Goal: Information Seeking & Learning: Learn about a topic

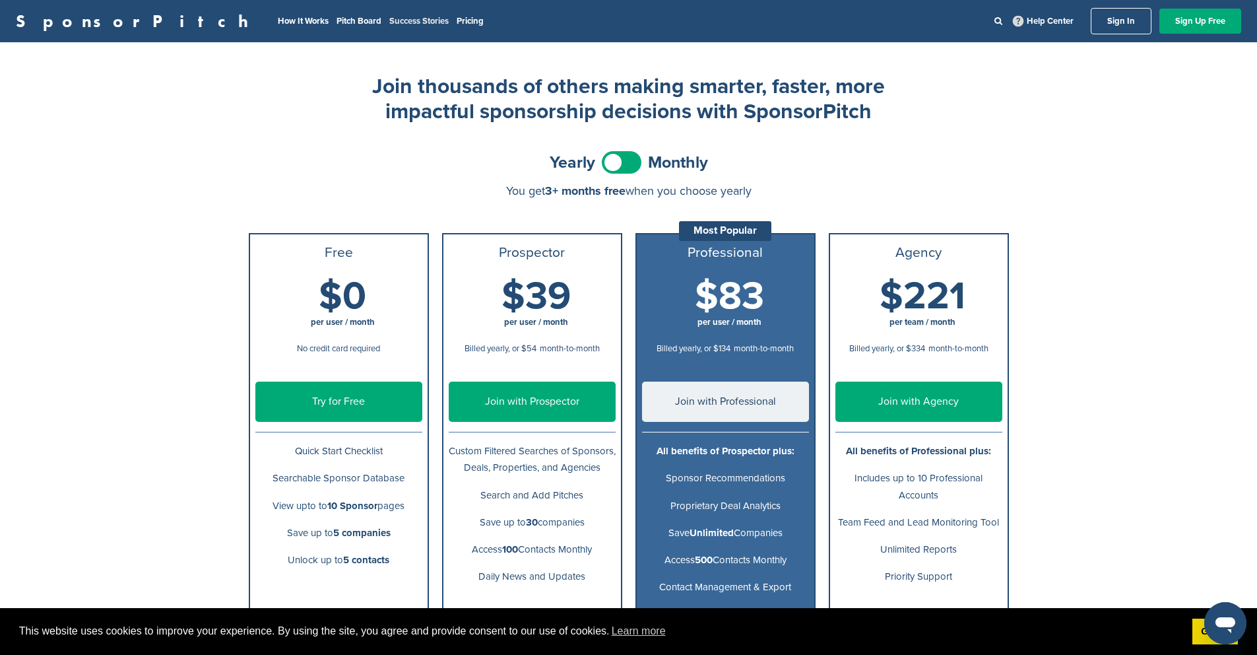
click at [389, 19] on link "Success Stories" at bounding box center [418, 21] width 59 height 11
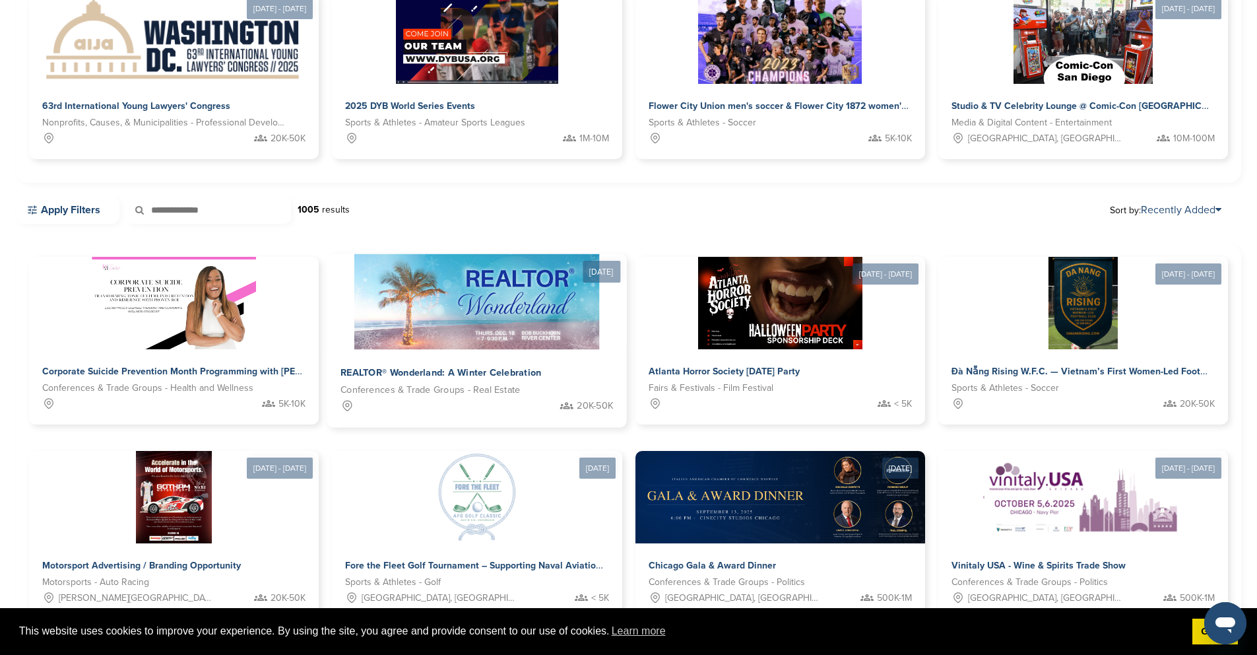
scroll to position [364, 0]
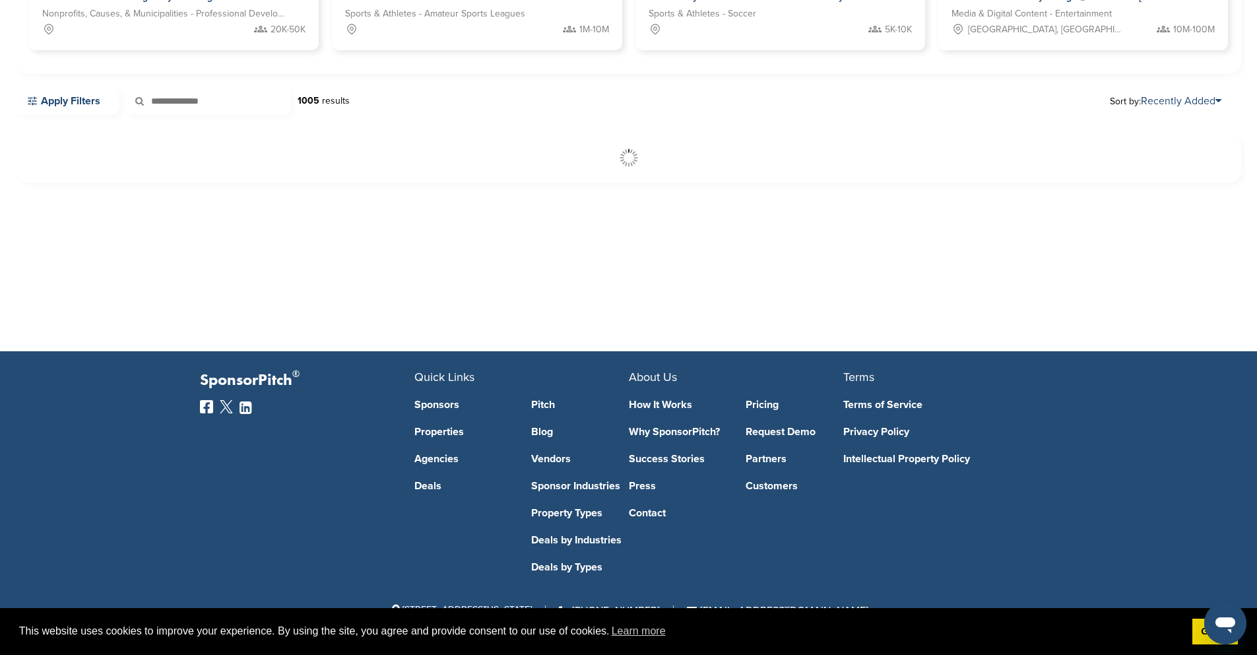
scroll to position [304, 0]
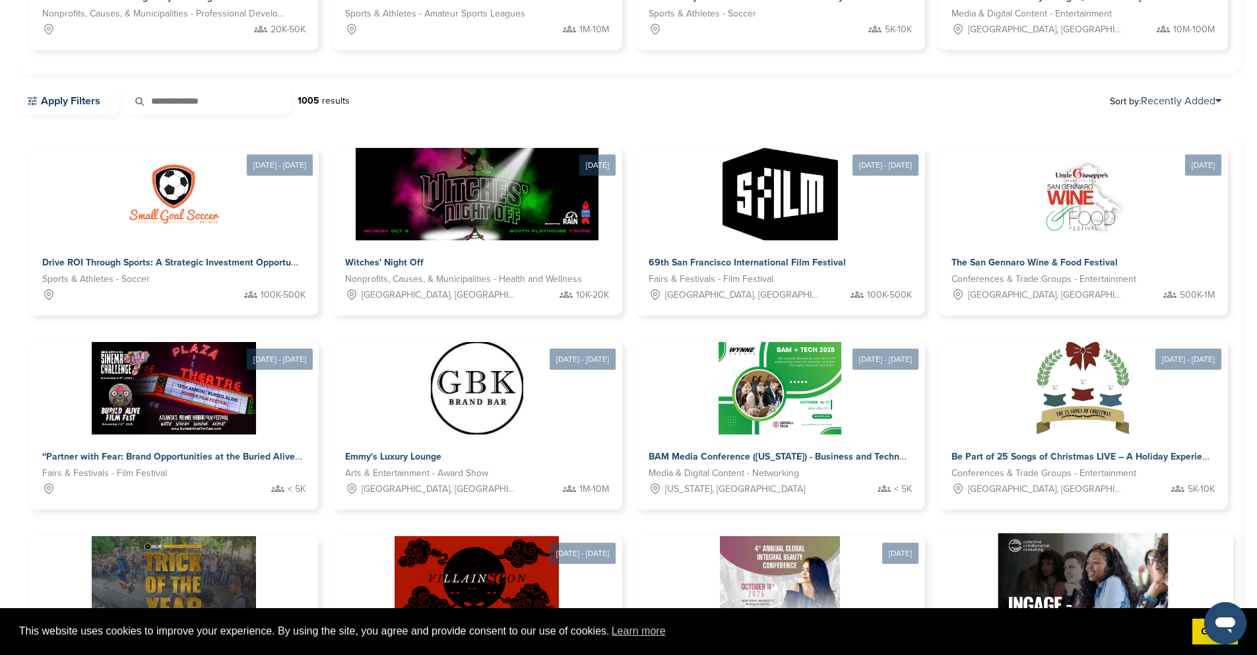
click at [1115, 533] on img at bounding box center [1083, 581] width 170 height 96
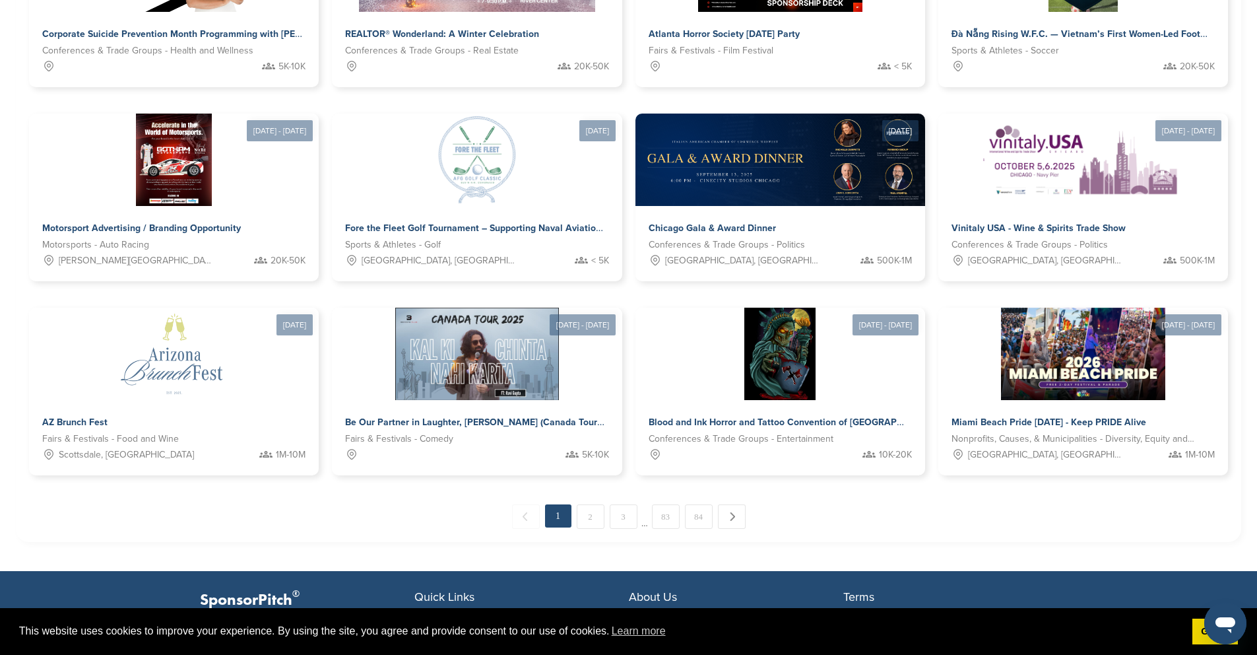
scroll to position [541, 0]
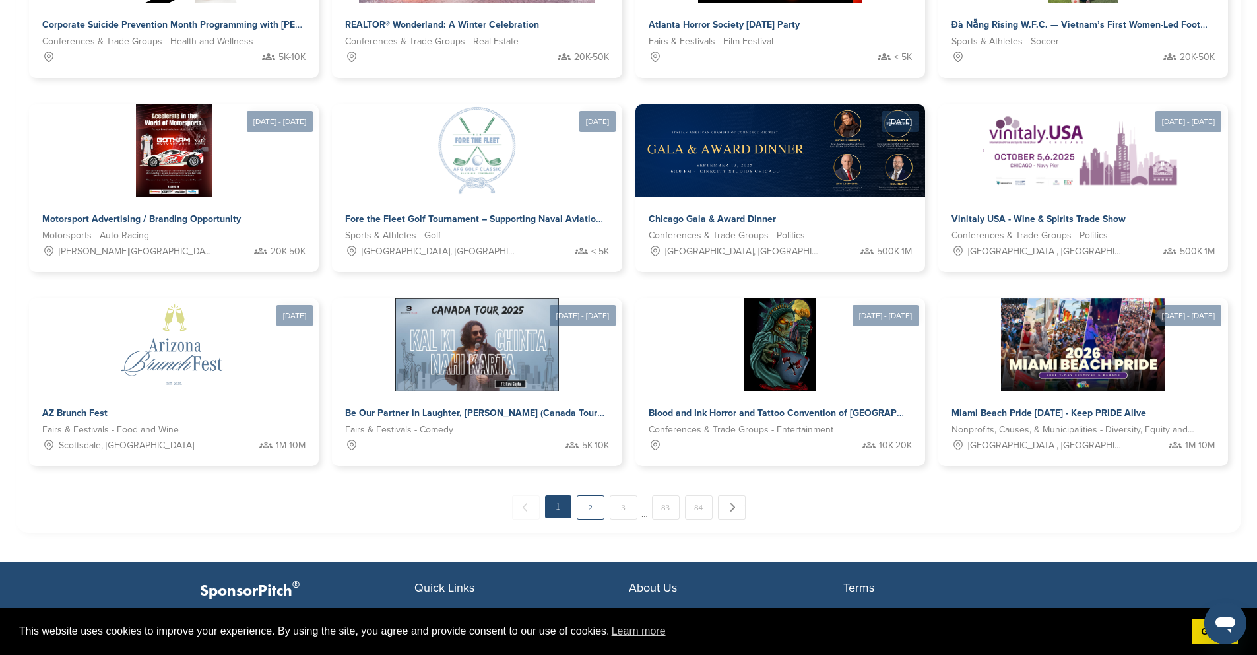
click at [589, 495] on link "2" at bounding box center [591, 507] width 28 height 24
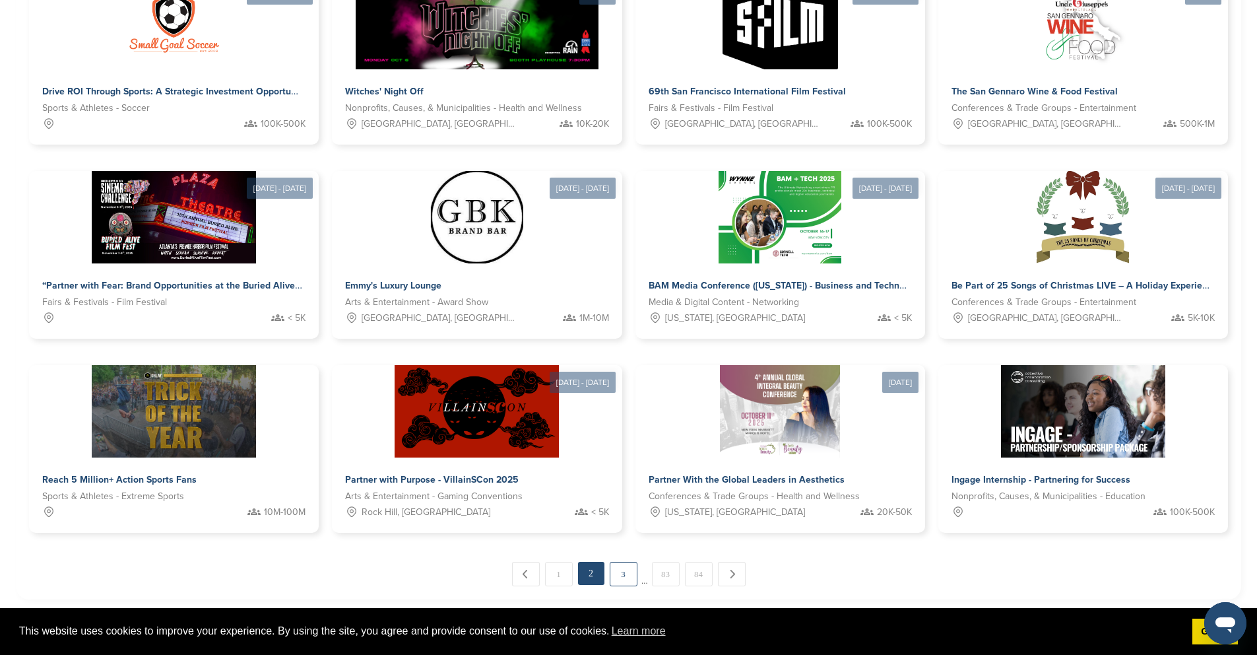
click at [621, 561] on link "3" at bounding box center [624, 573] width 28 height 24
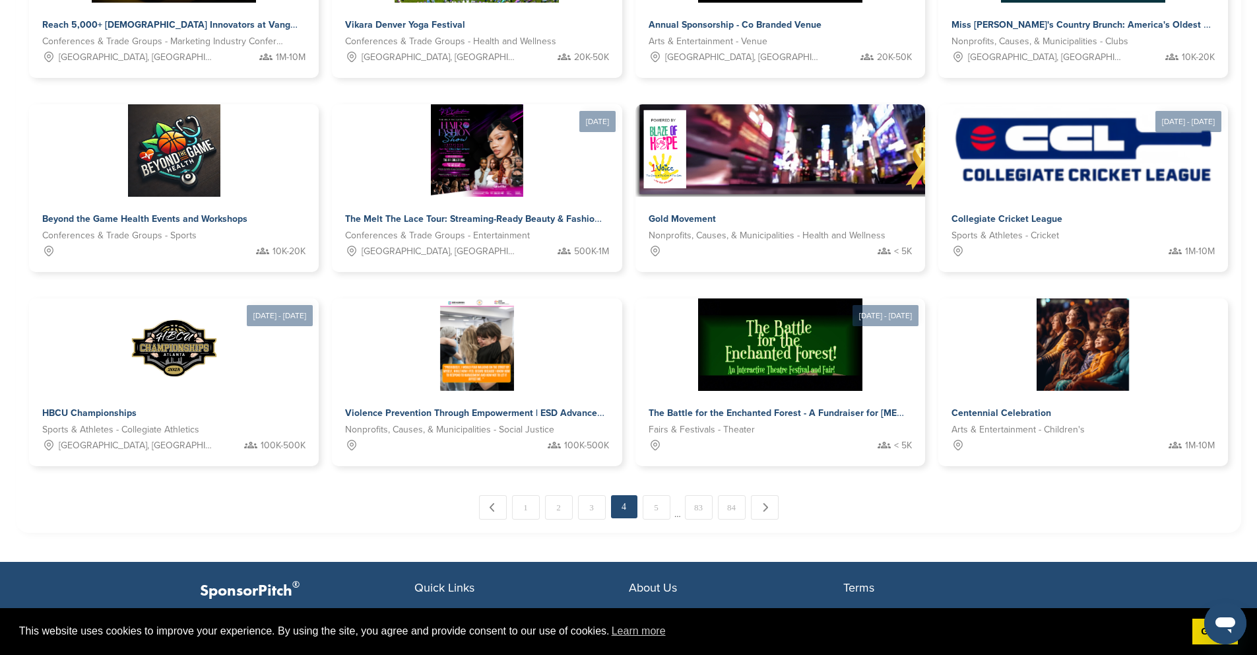
scroll to position [0, 0]
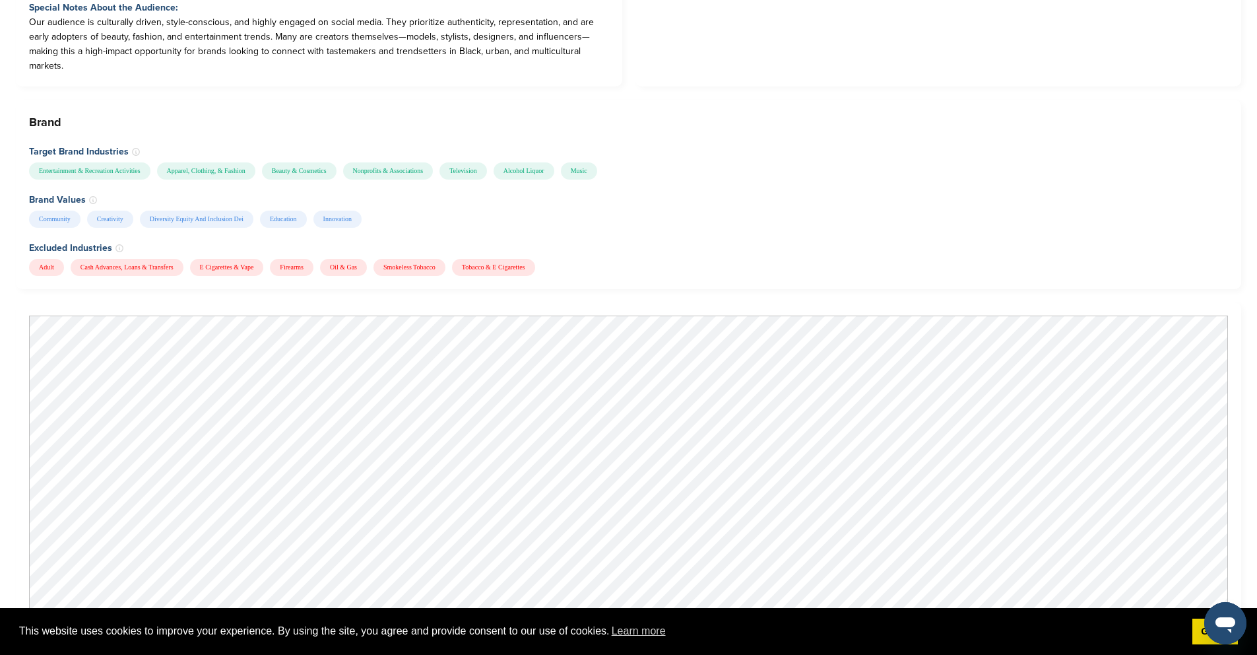
scroll to position [1183, 0]
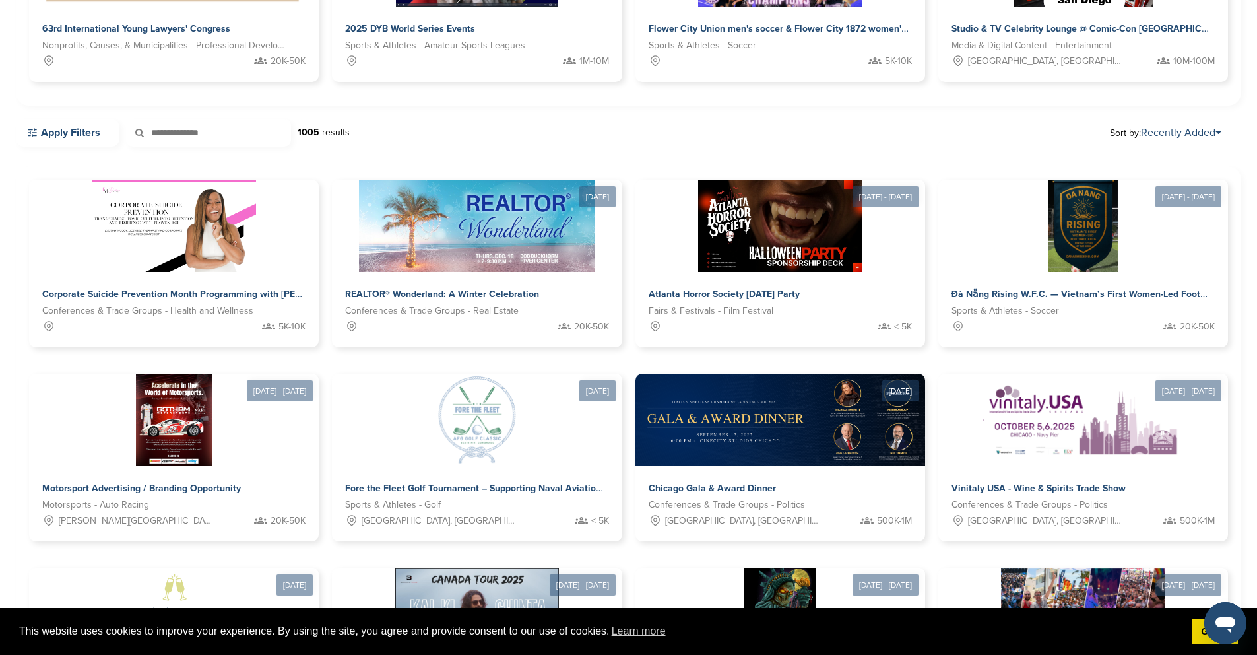
scroll to position [541, 0]
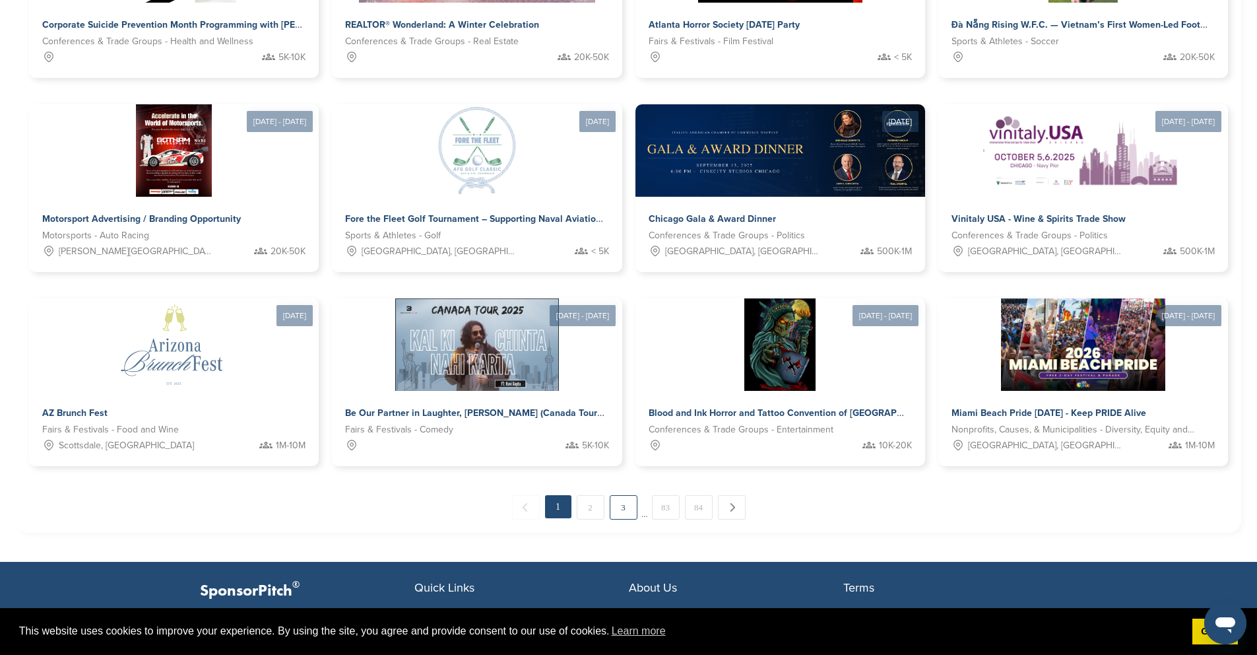
click at [621, 495] on link "3" at bounding box center [624, 507] width 28 height 24
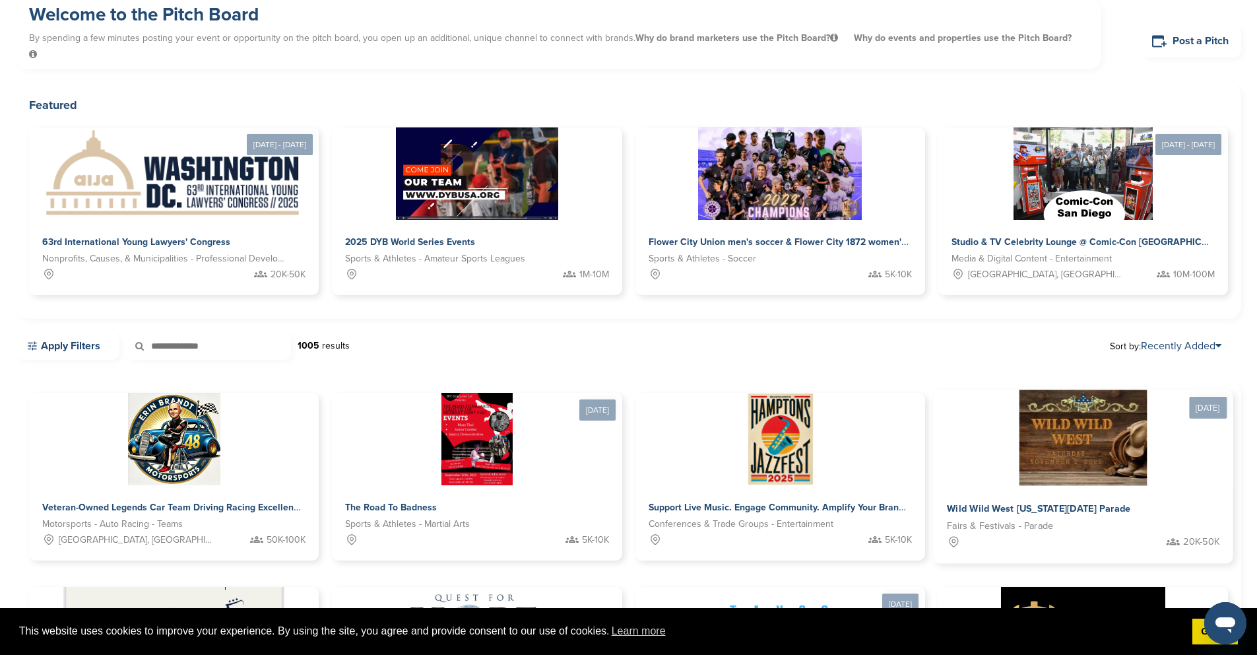
scroll to position [17, 0]
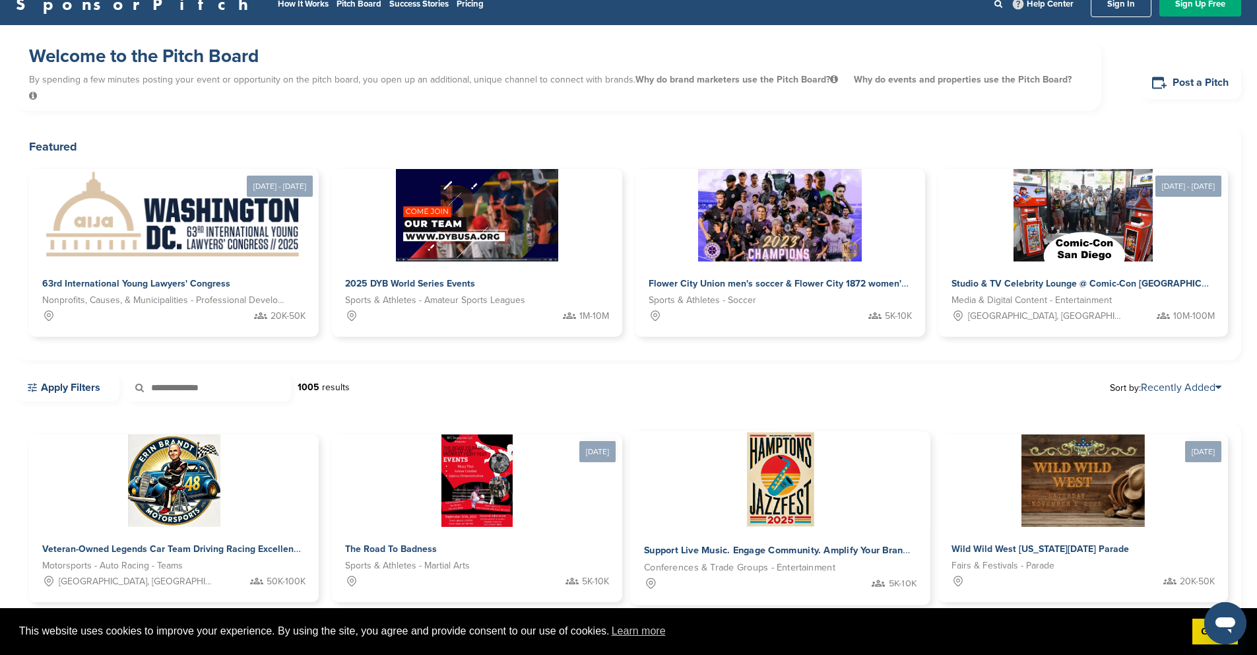
click at [744, 484] on img at bounding box center [780, 480] width 72 height 96
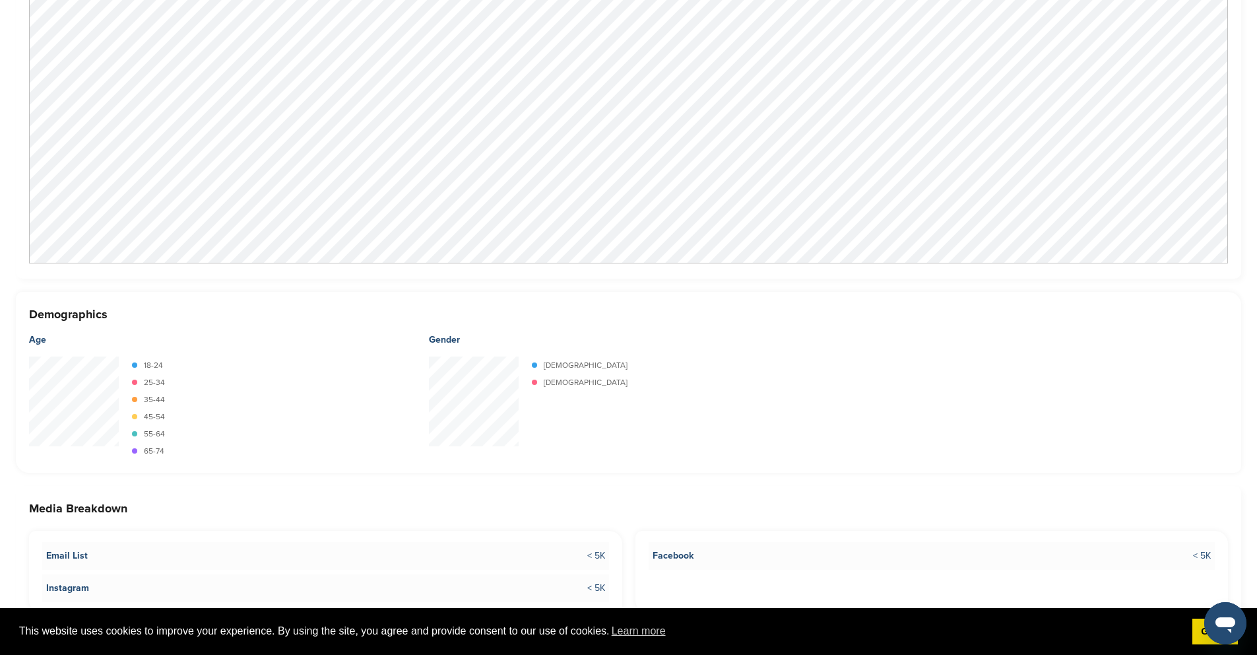
scroll to position [1682, 0]
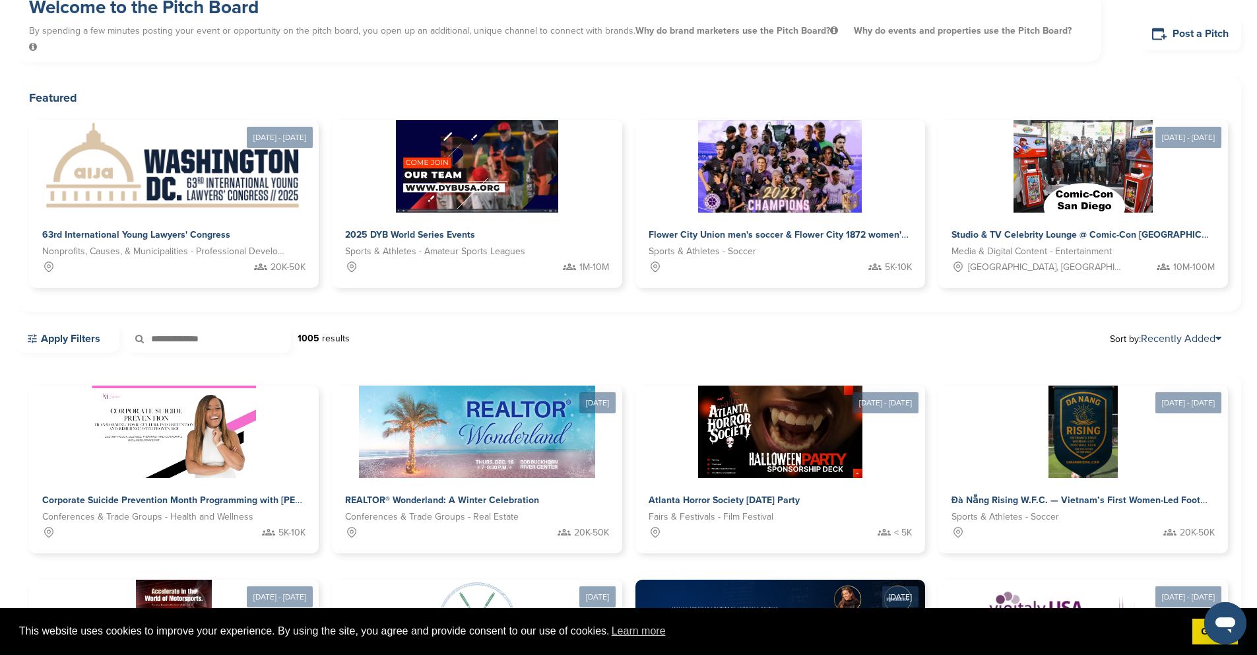
scroll to position [541, 0]
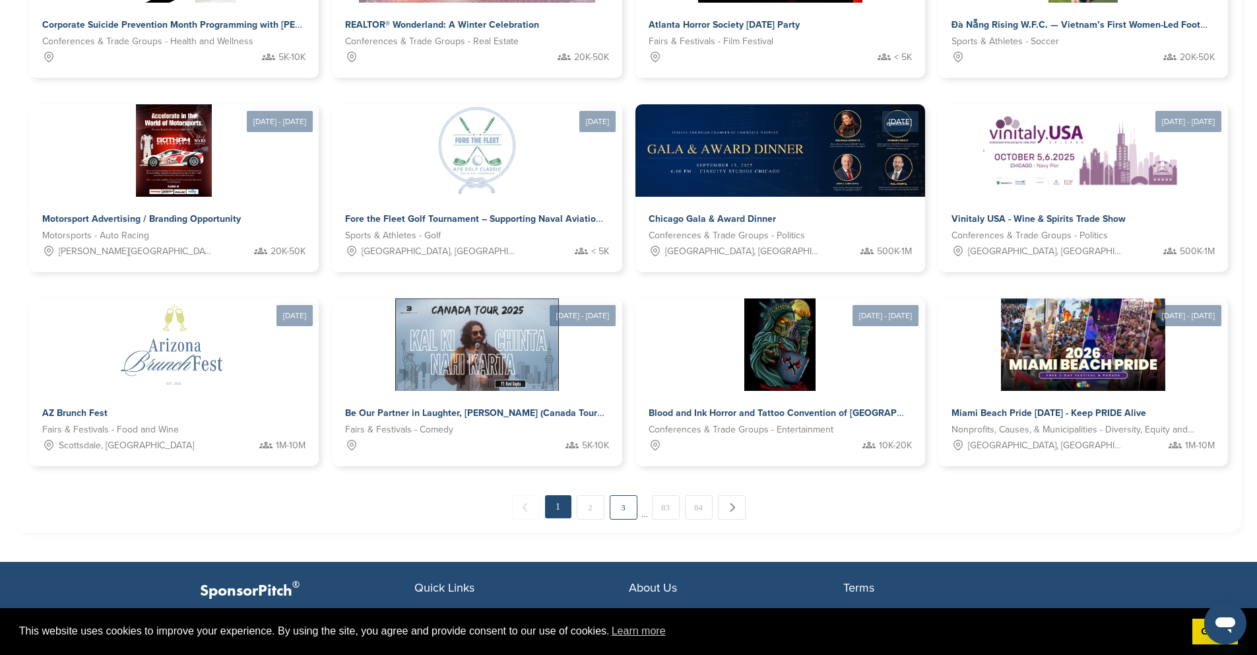
click at [623, 495] on link "3" at bounding box center [624, 507] width 28 height 24
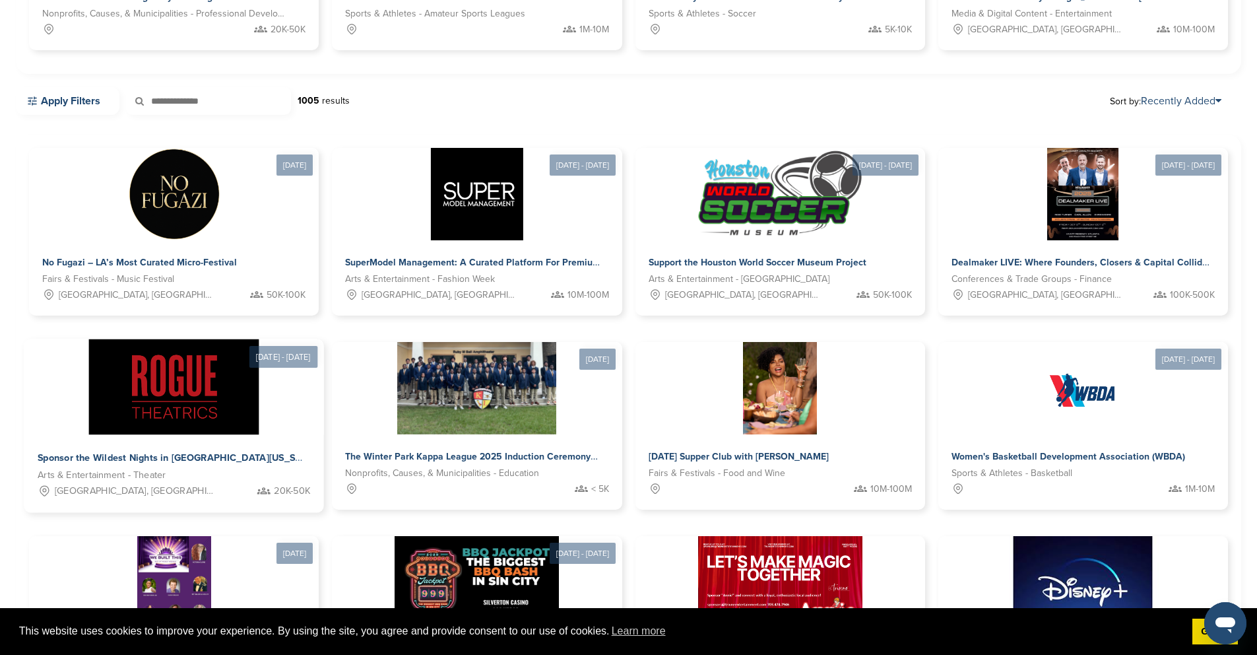
click at [406, 452] on span "Sponsor the Wildest Nights in [GEOGRAPHIC_DATA][US_STATE]-2025-2026 Season" at bounding box center [222, 458] width 369 height 12
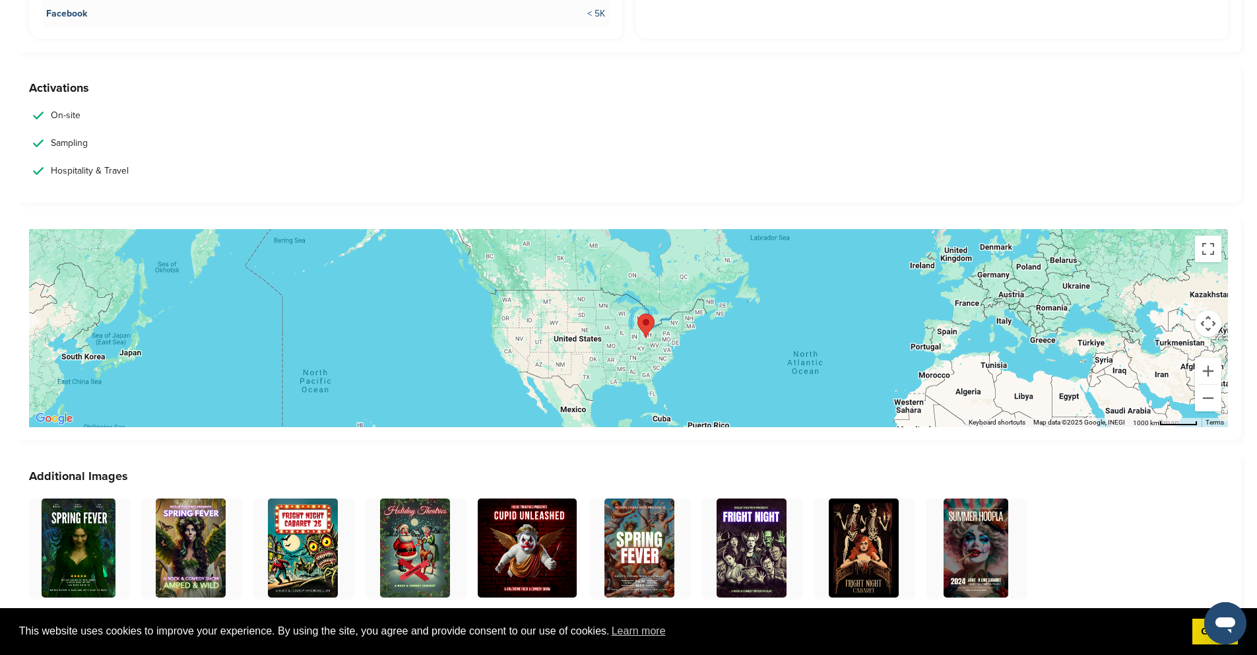
scroll to position [2992, 0]
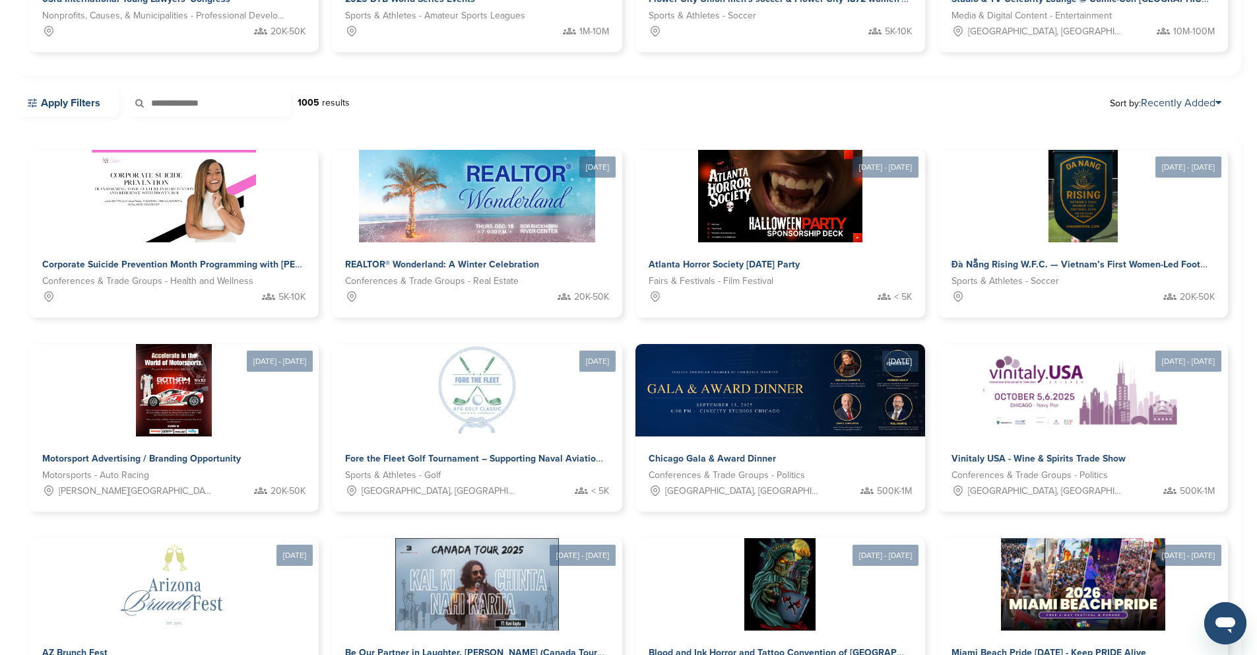
scroll to position [304, 0]
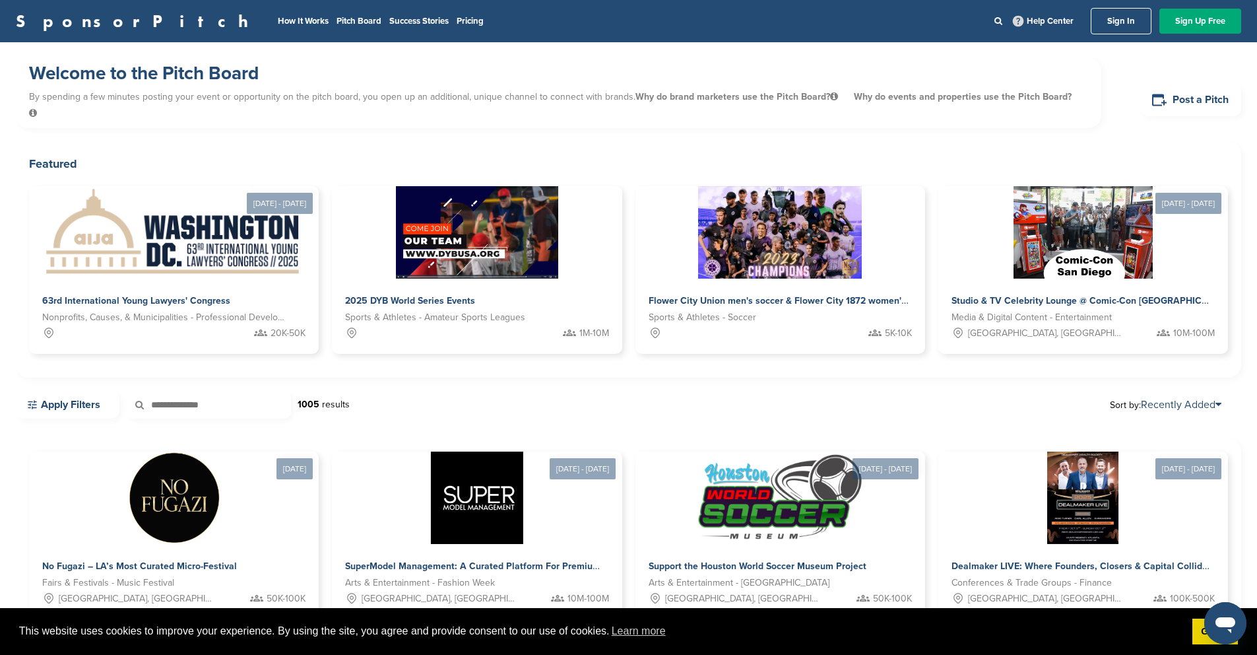
scroll to position [437, 0]
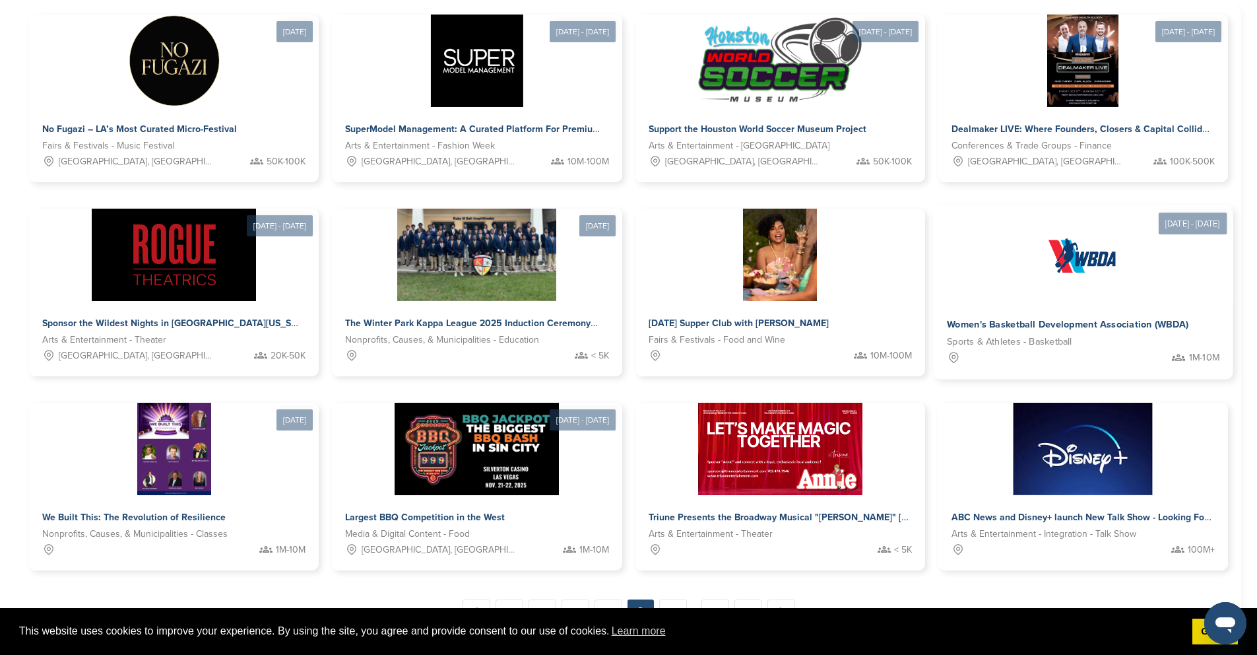
click at [947, 319] on span "Women's Basketball Development Association (WBDA)" at bounding box center [1067, 325] width 241 height 12
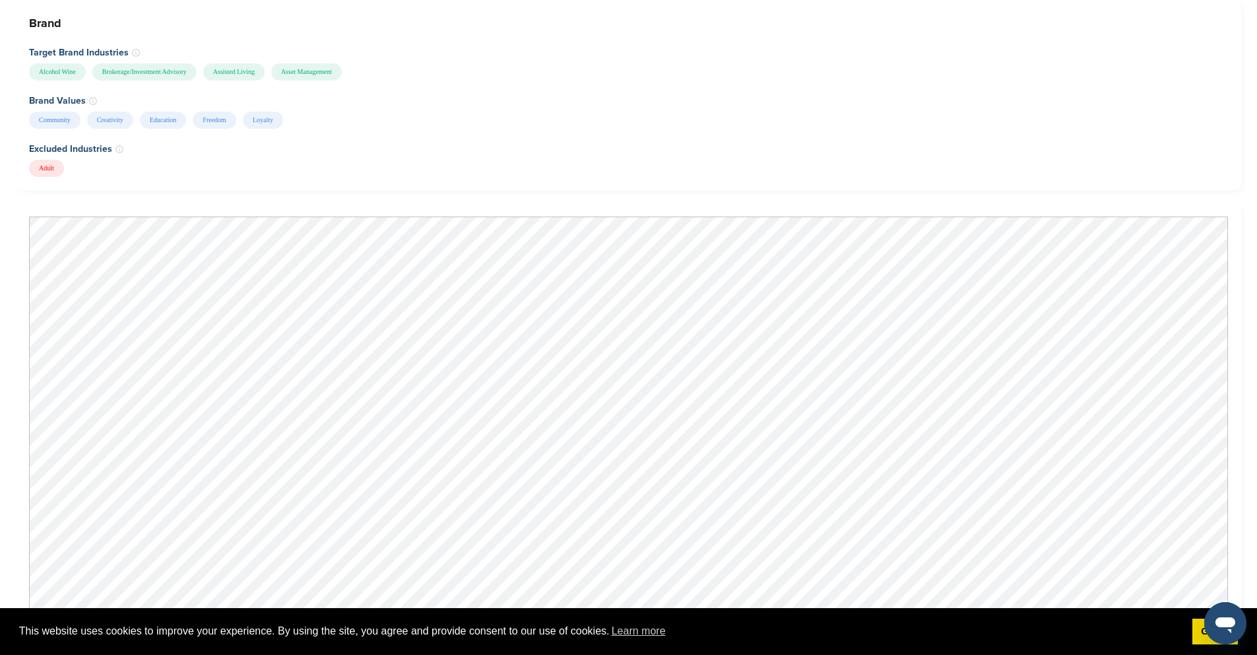
scroll to position [1835, 0]
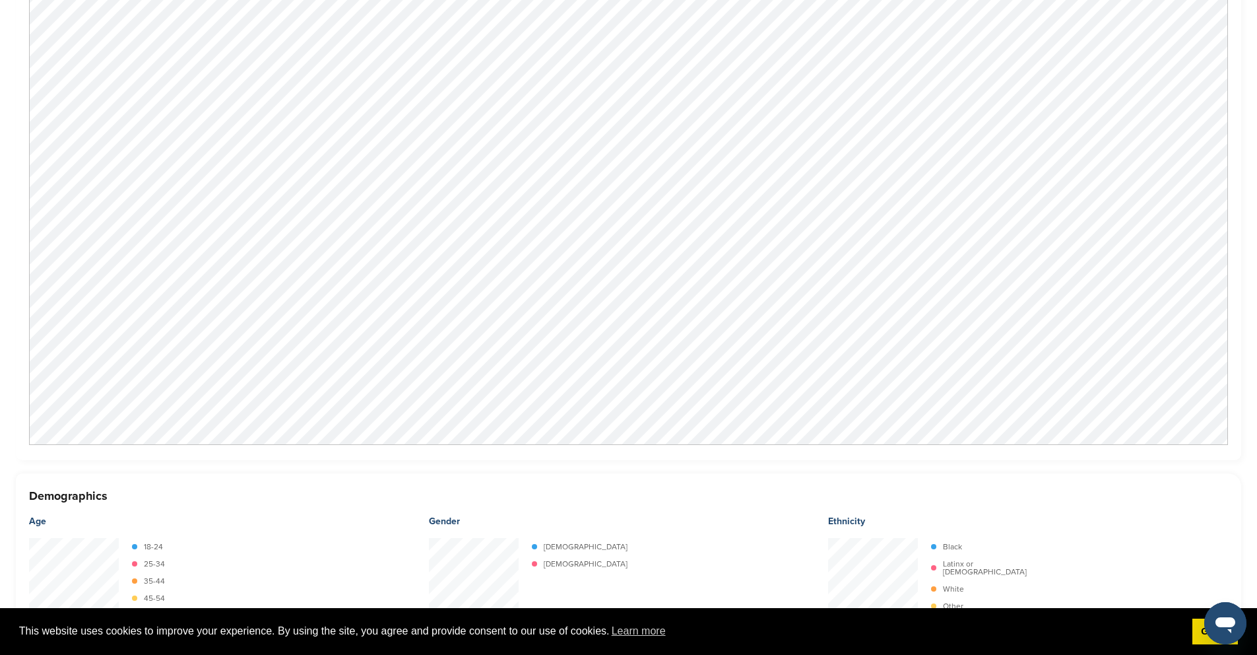
scroll to position [1088, 0]
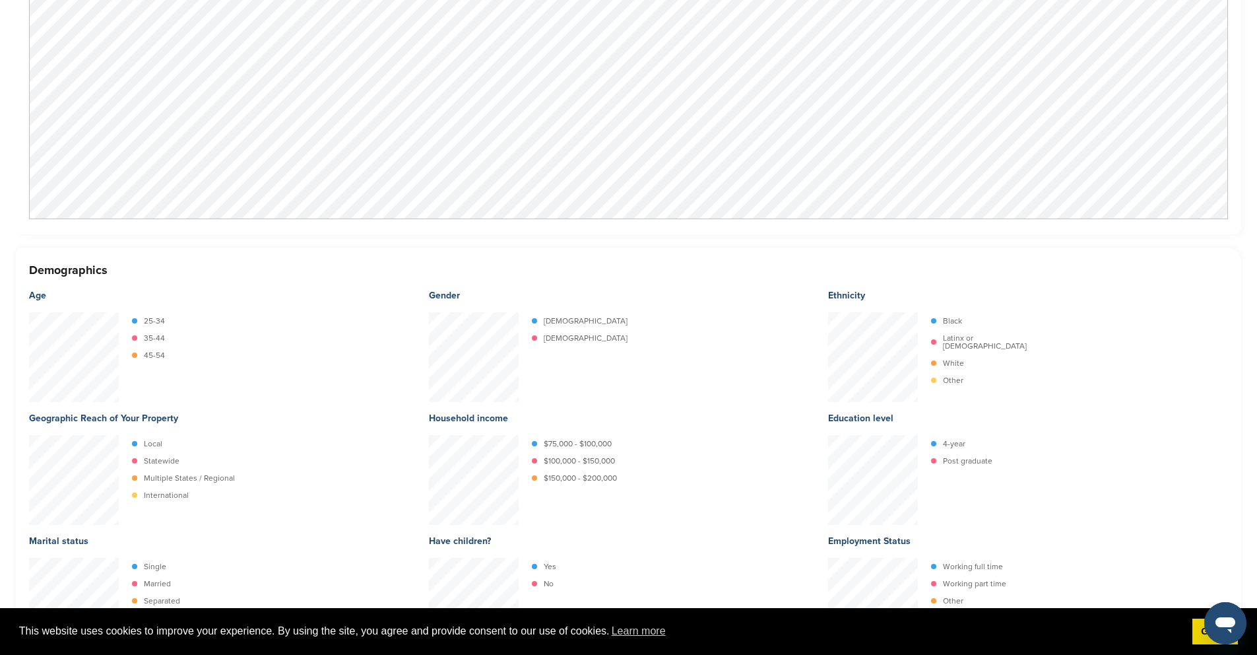
scroll to position [1042, 0]
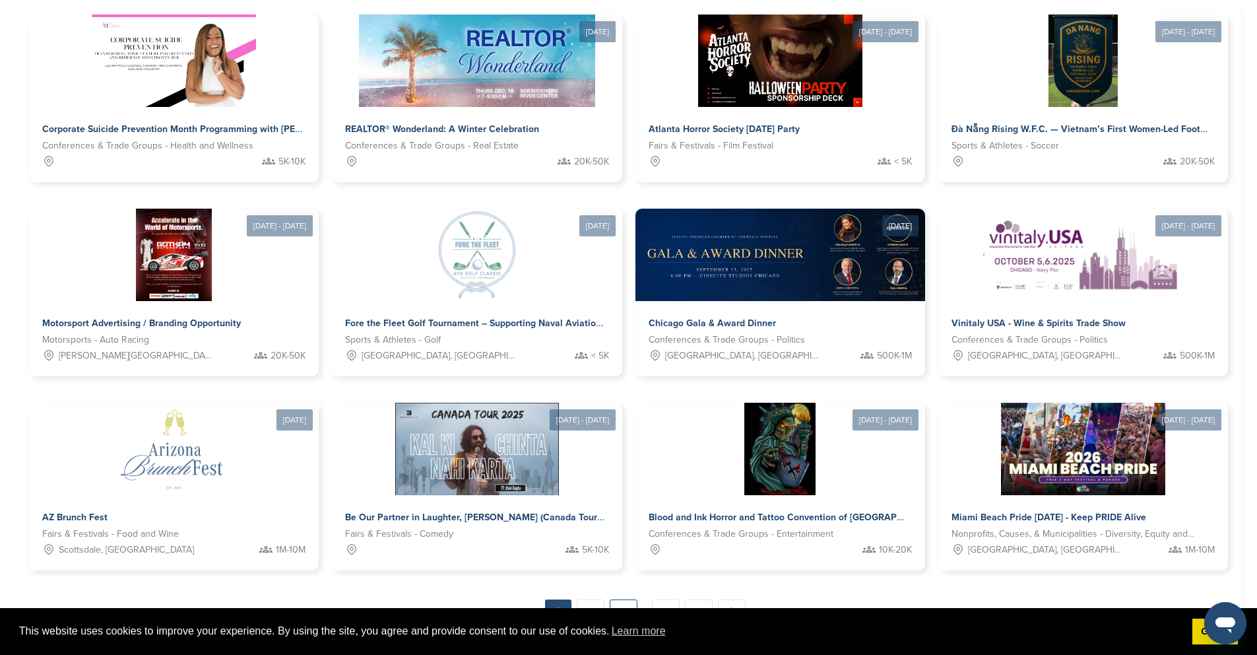
click at [624, 599] on link "3" at bounding box center [624, 611] width 28 height 24
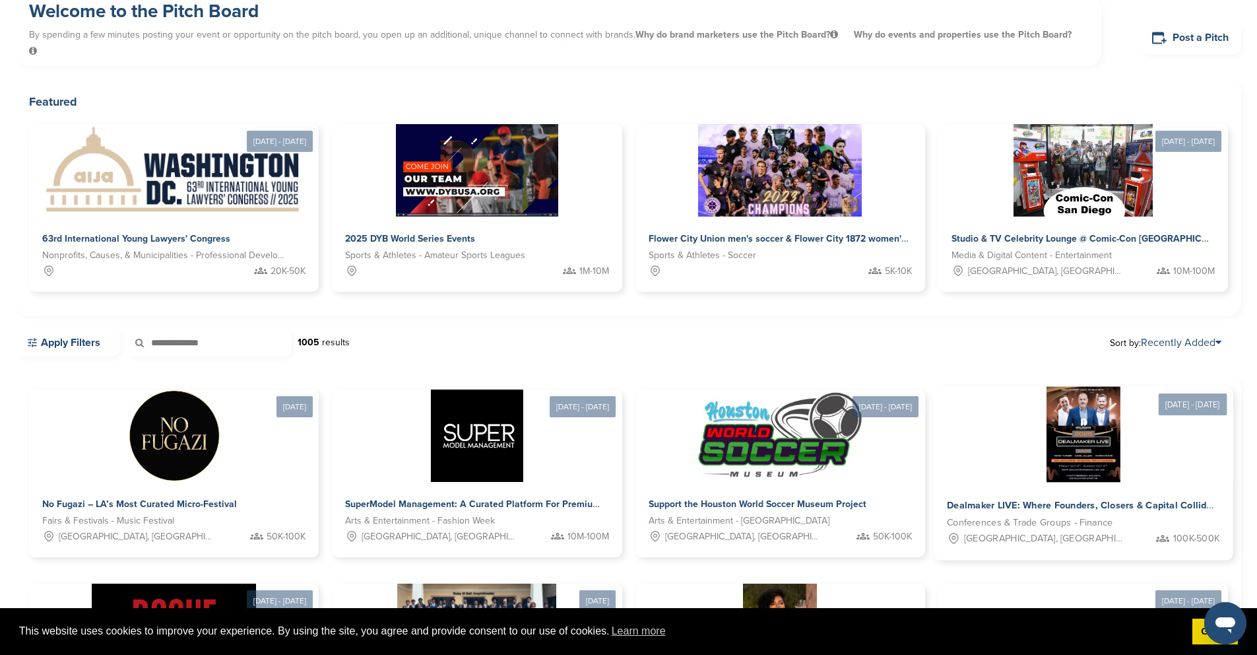
scroll to position [541, 0]
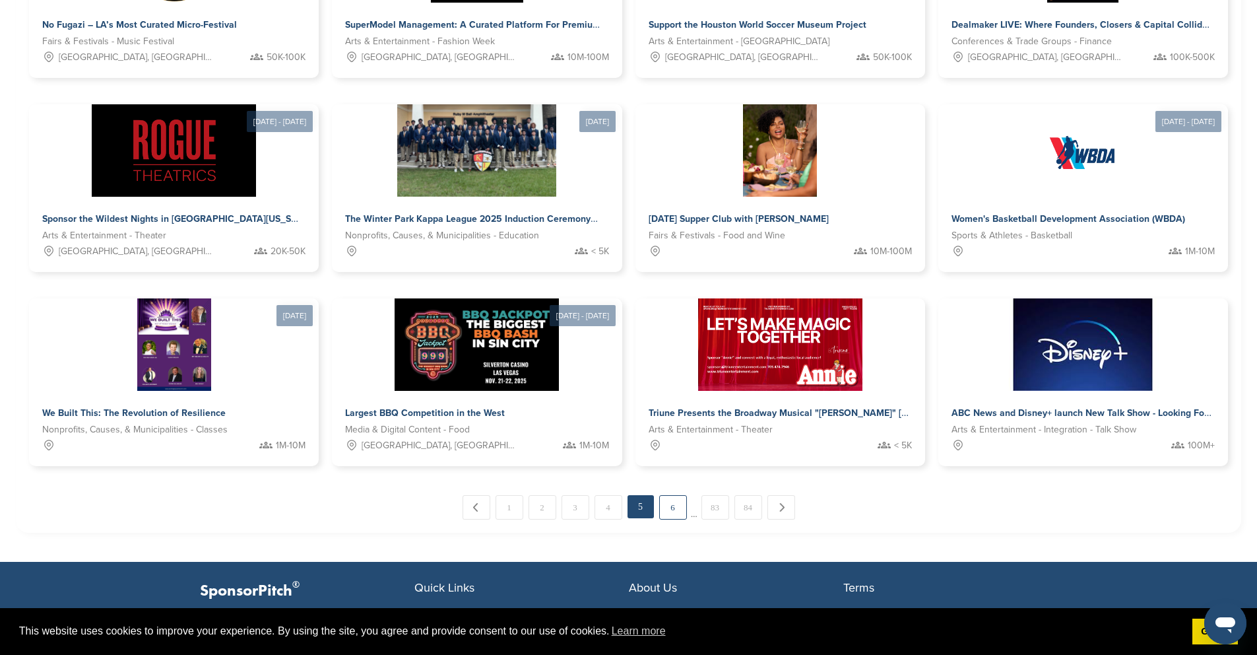
click at [671, 495] on link "6" at bounding box center [673, 507] width 28 height 24
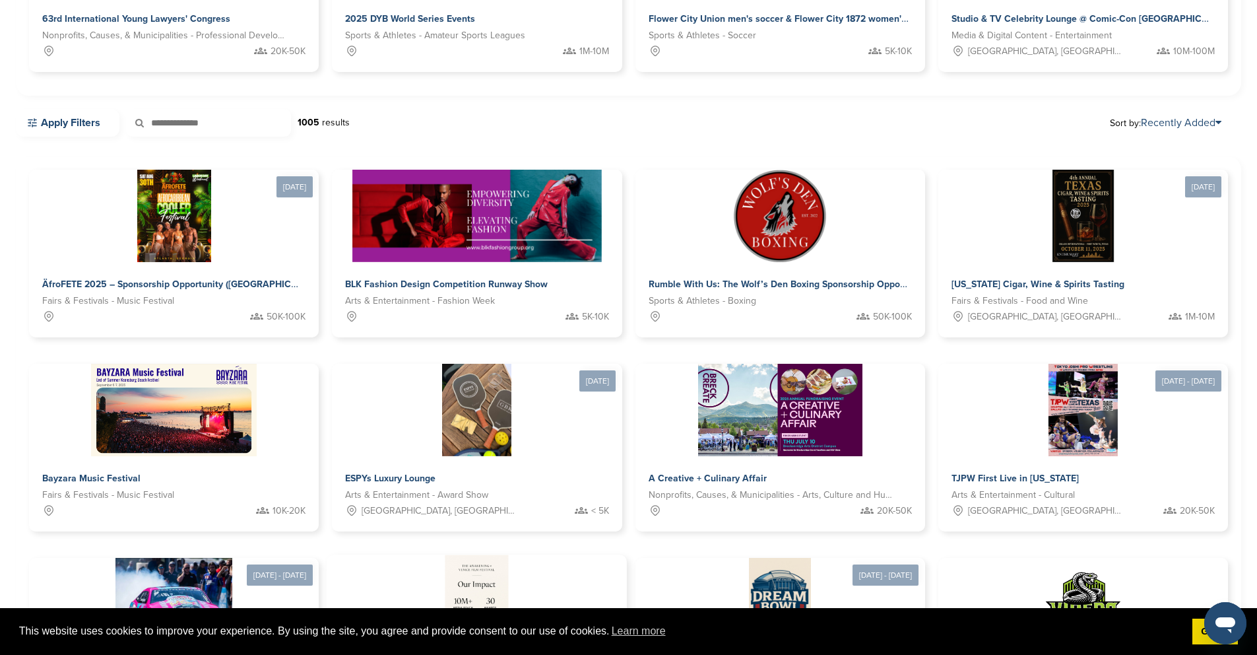
scroll to position [287, 0]
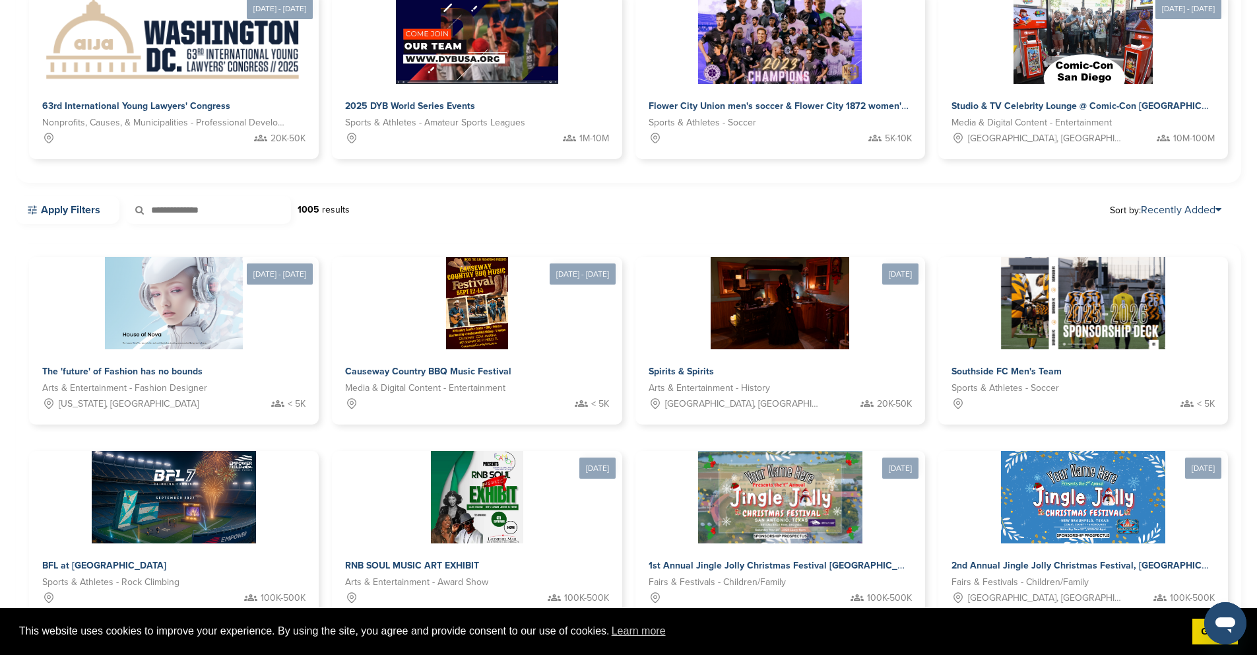
scroll to position [0, 0]
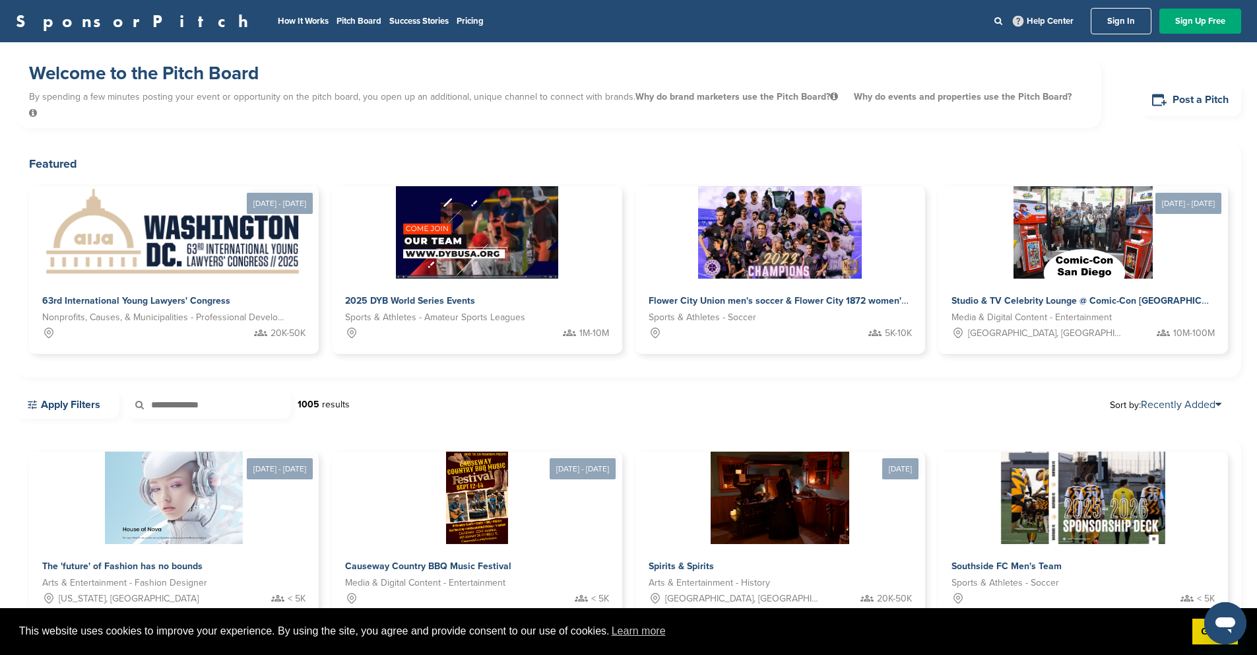
click at [1113, 258] on div "Aug 25 - Aug 30, 2025 63rd International Young Lawyers' Congress Nonprofits, Ca…" at bounding box center [628, 275] width 1199 height 178
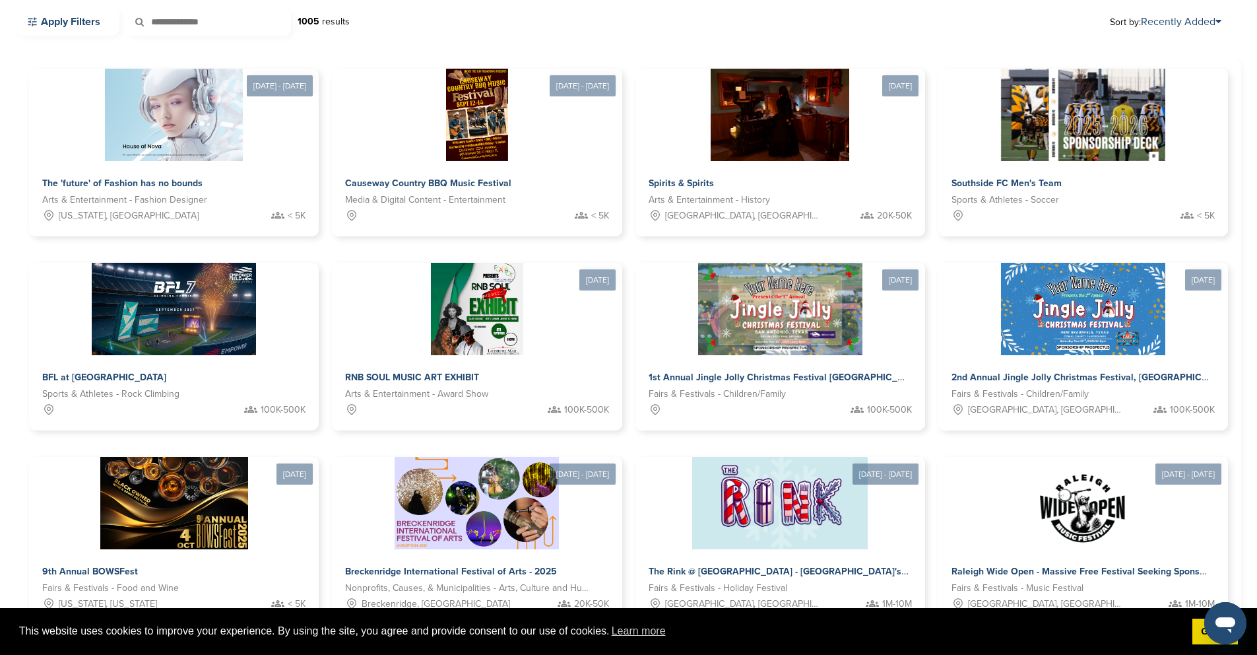
scroll to position [541, 0]
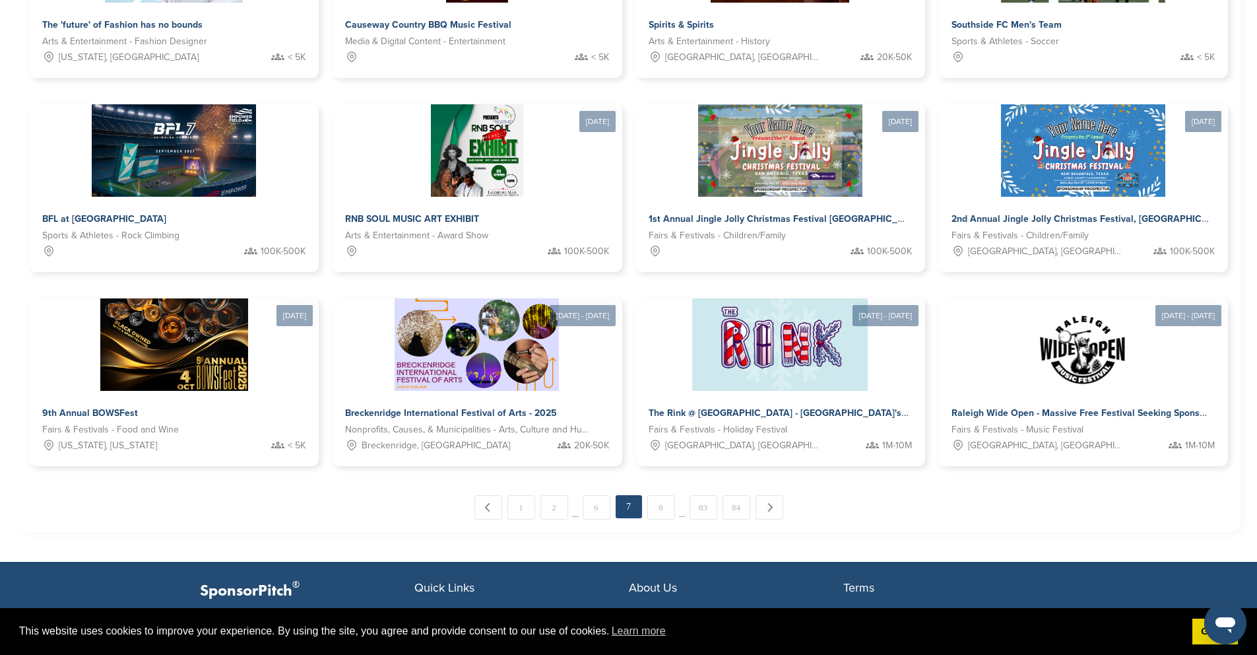
click at [663, 495] on link "8" at bounding box center [661, 507] width 28 height 24
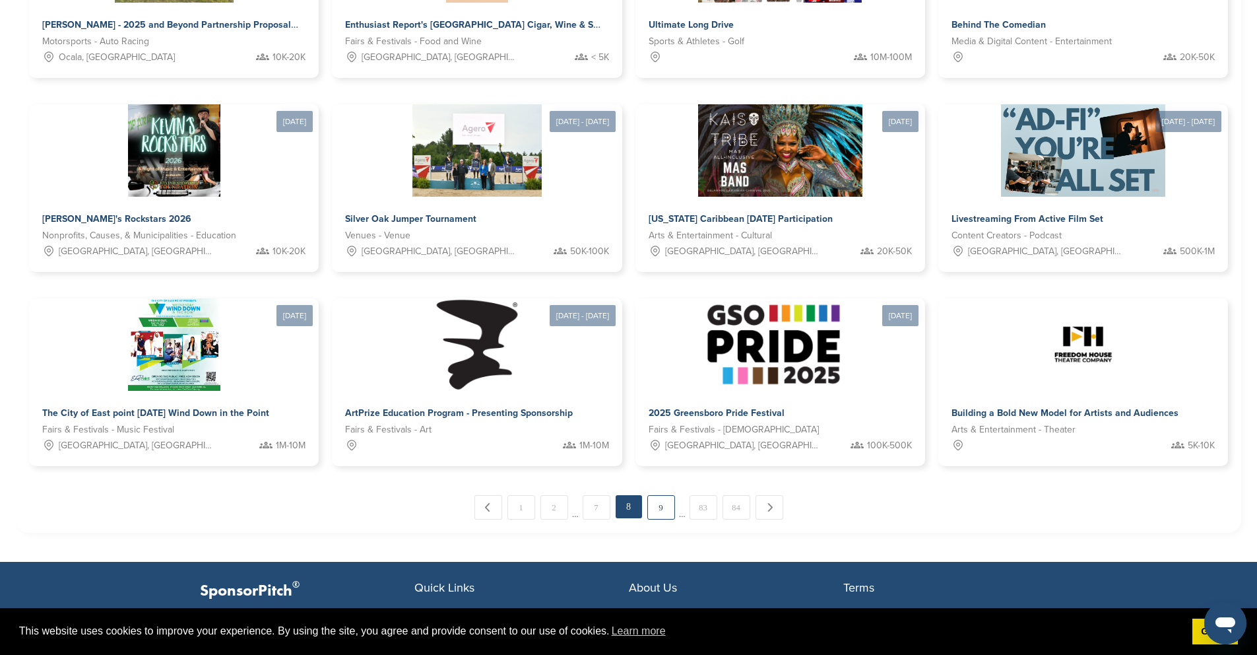
click at [663, 495] on link "9" at bounding box center [661, 507] width 28 height 24
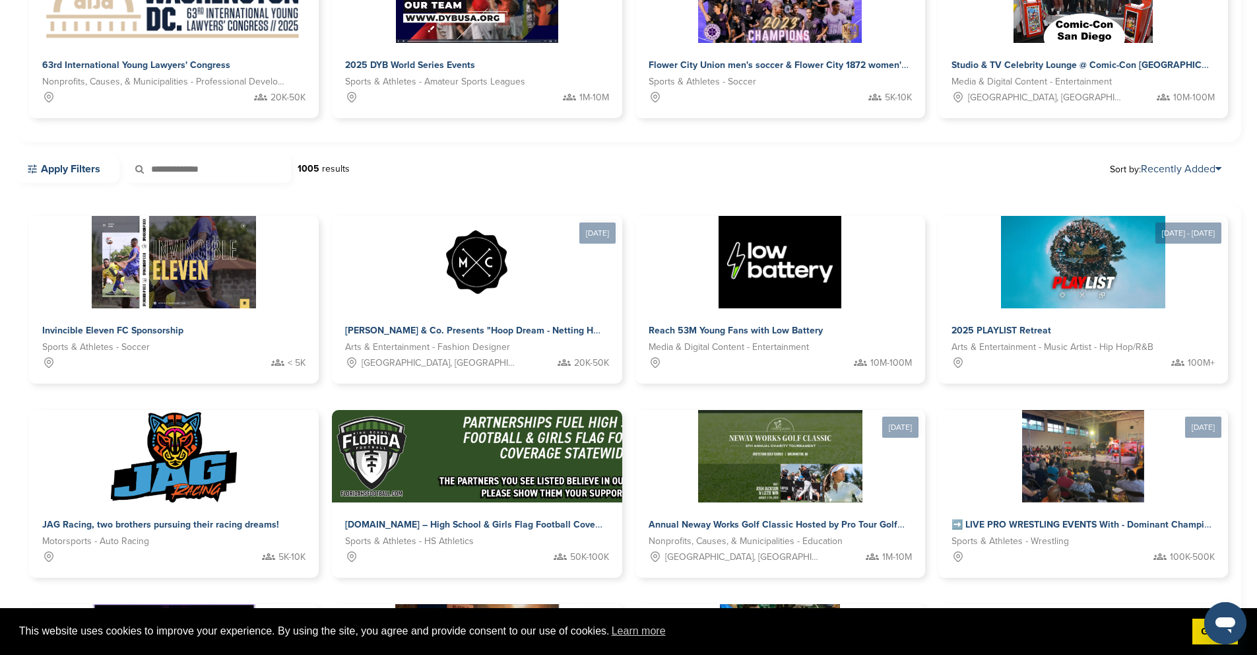
scroll to position [253, 0]
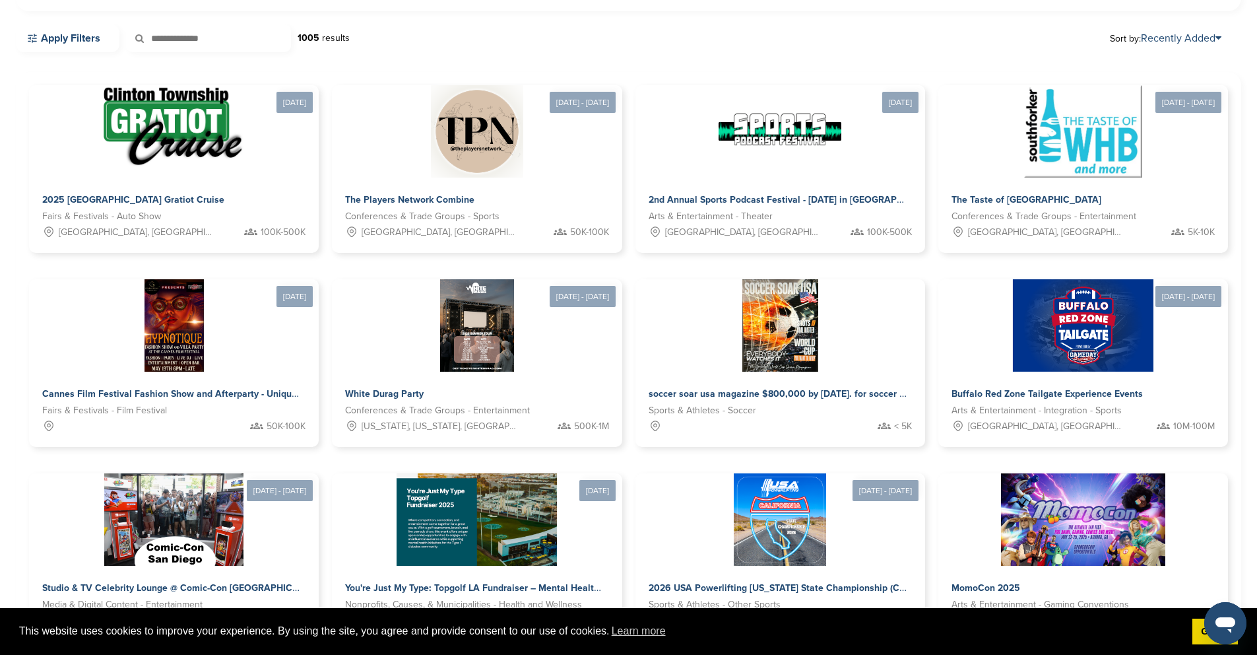
scroll to position [418, 0]
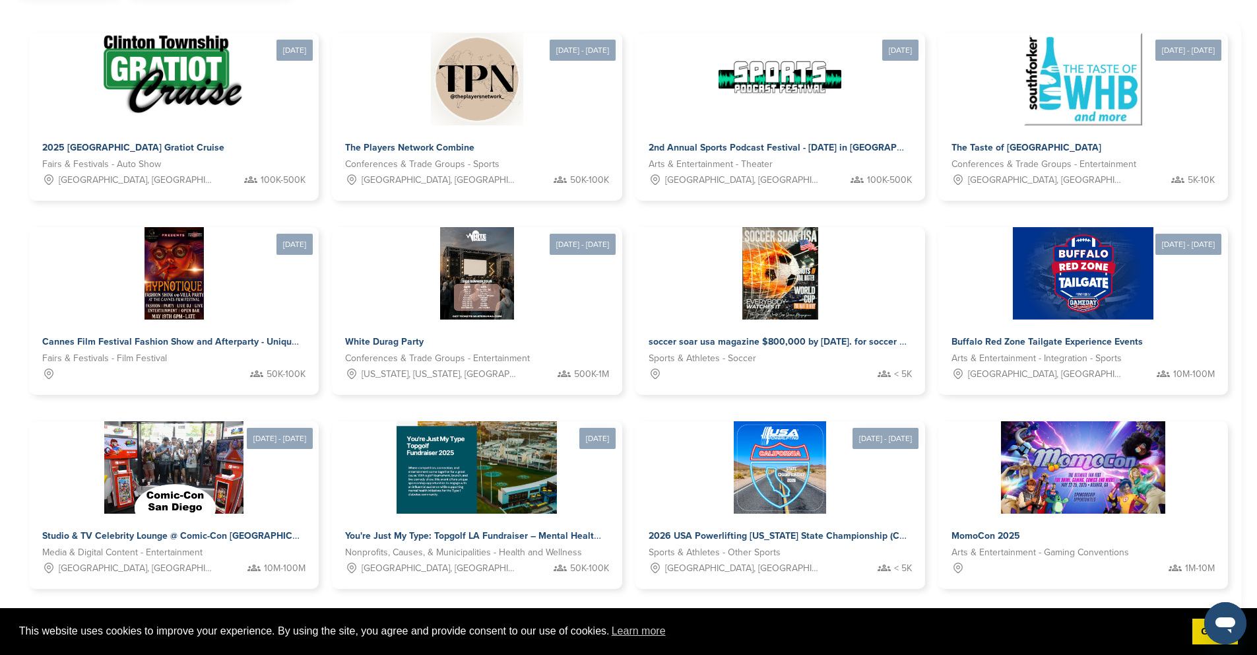
click at [655, 618] on link "11" at bounding box center [661, 630] width 28 height 24
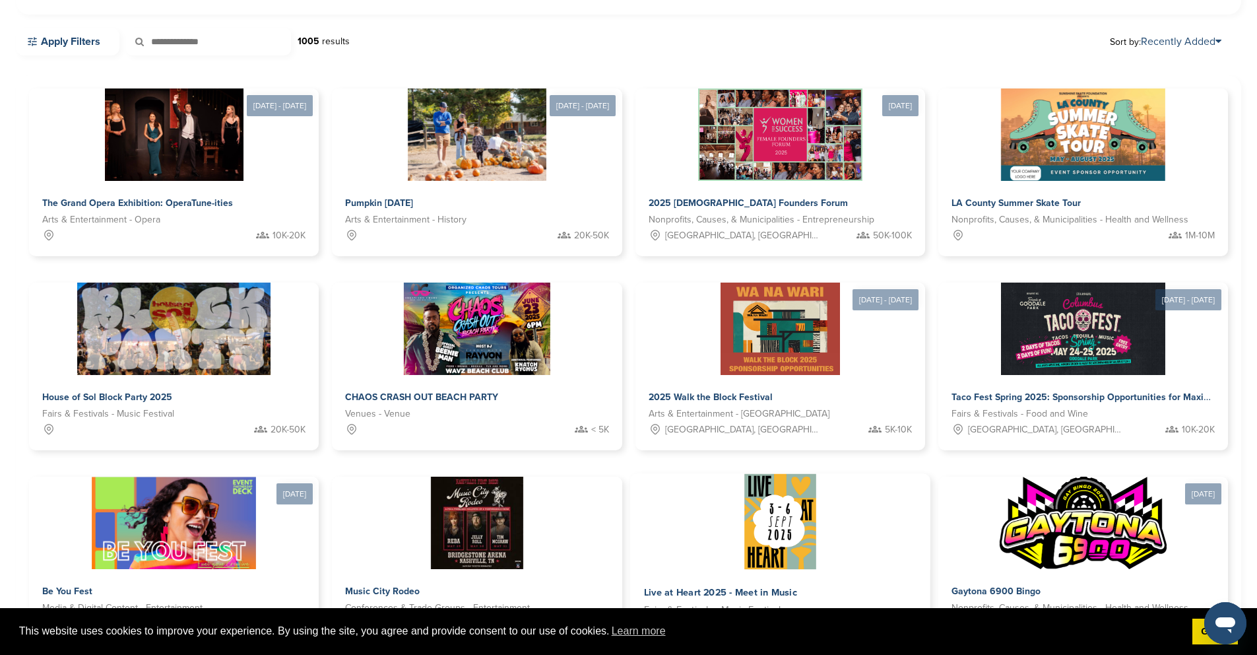
scroll to position [408, 0]
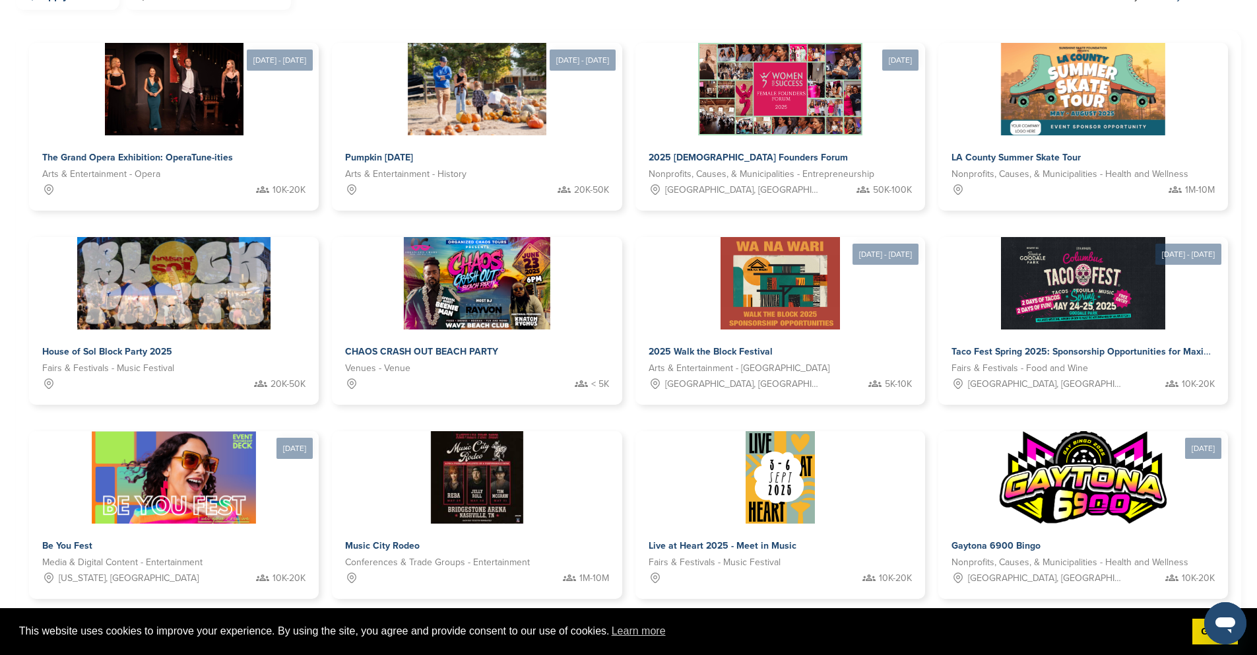
click at [659, 627] on link "12" at bounding box center [661, 639] width 28 height 24
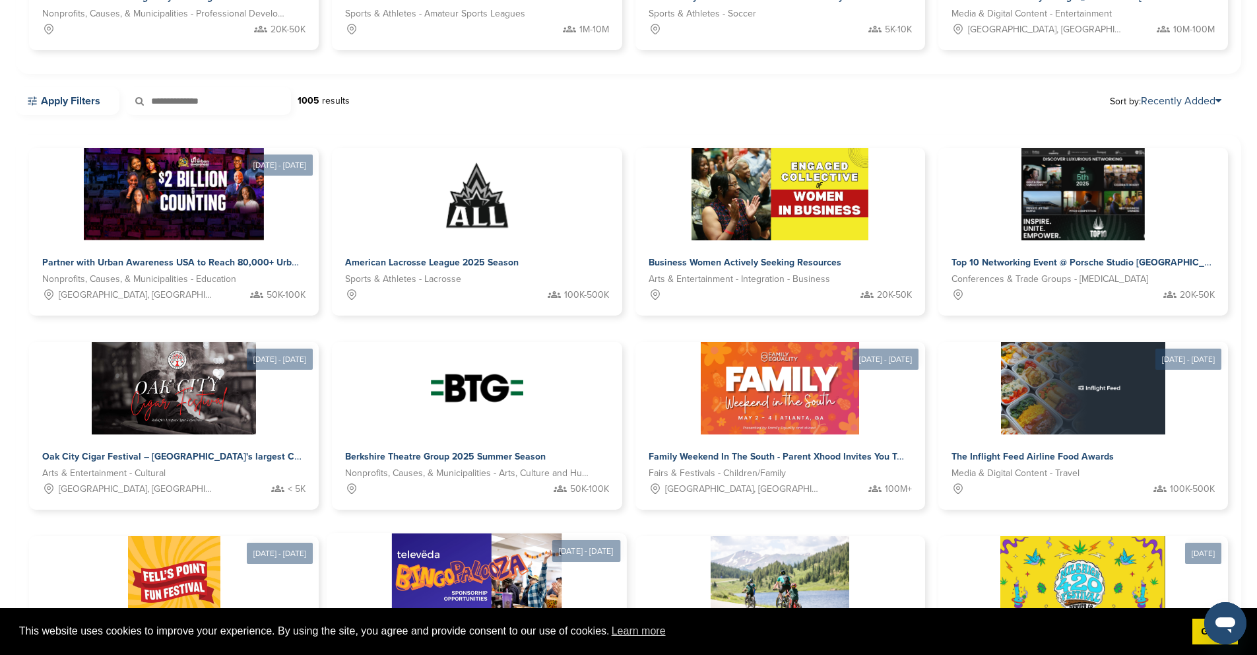
scroll to position [301, 0]
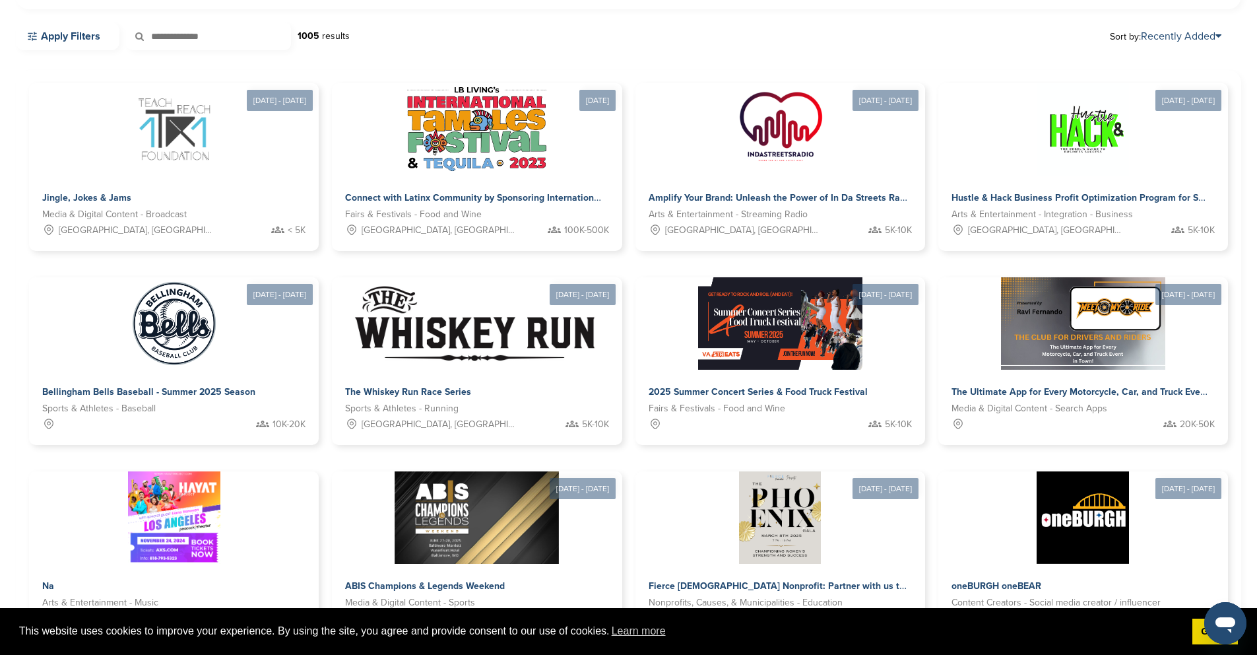
scroll to position [389, 0]
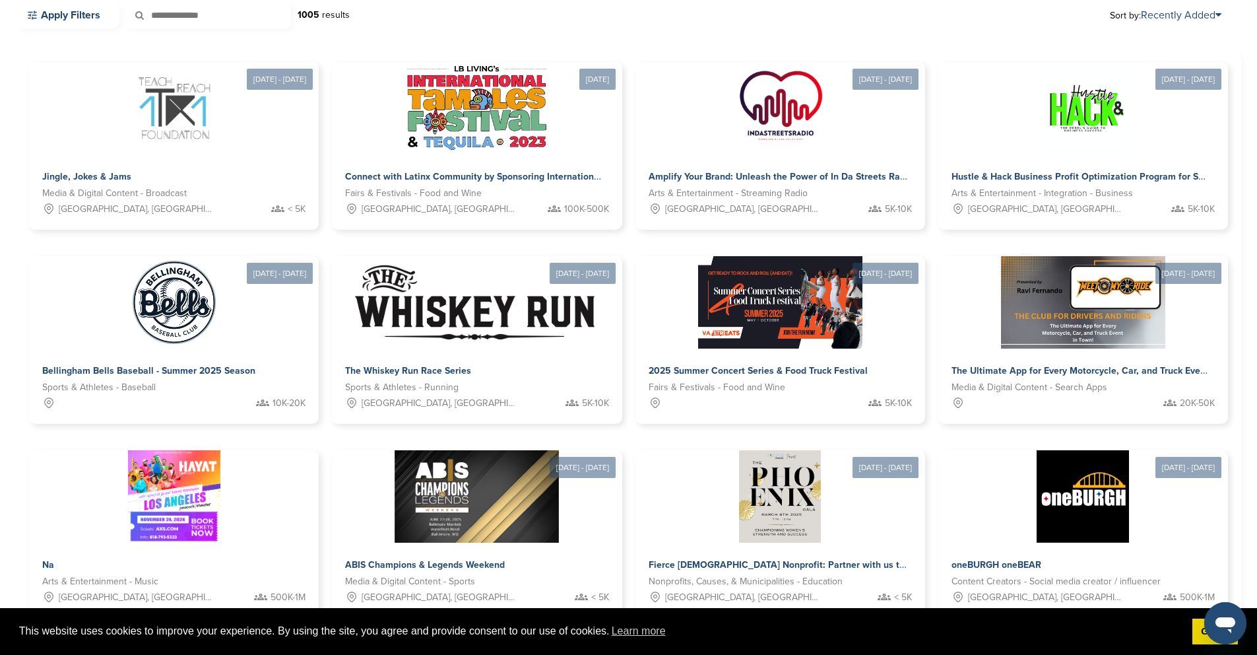
click at [664, 647] on link "22" at bounding box center [661, 659] width 28 height 24
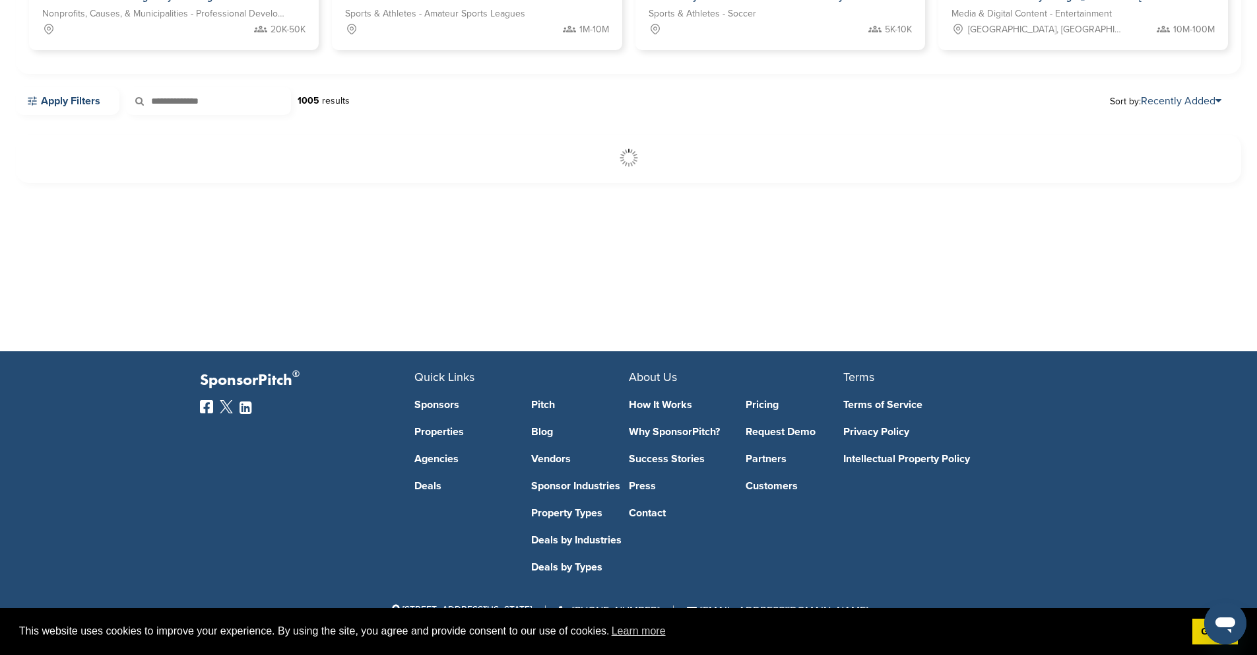
scroll to position [304, 0]
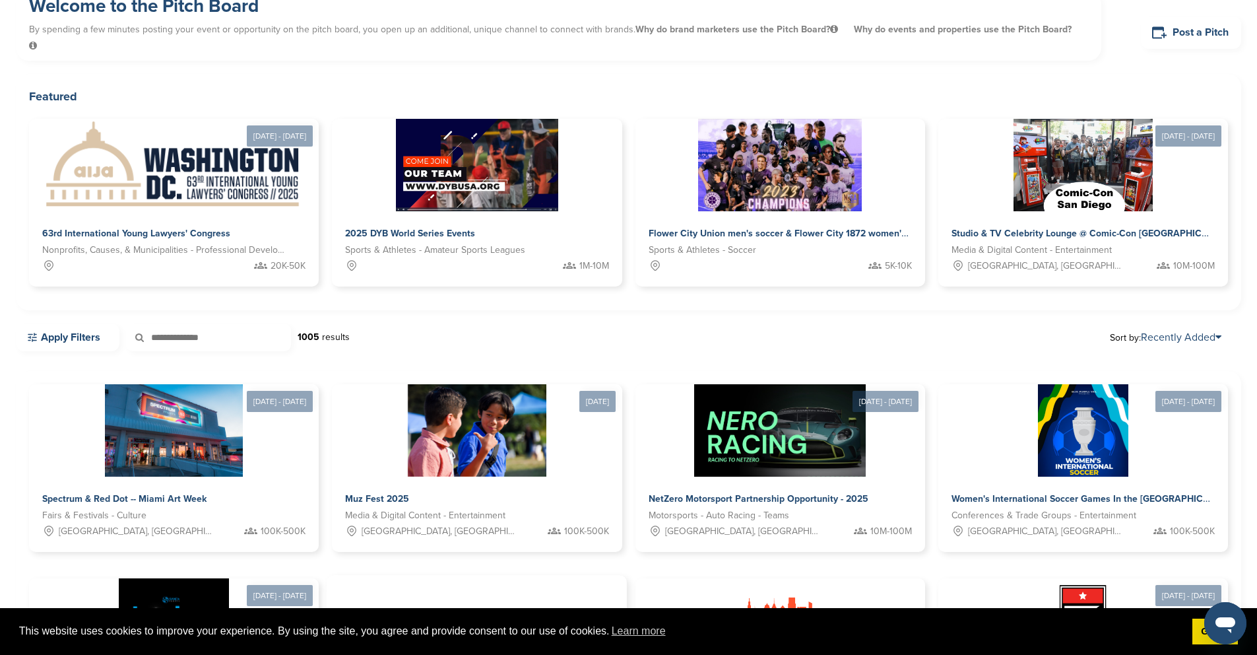
scroll to position [0, 0]
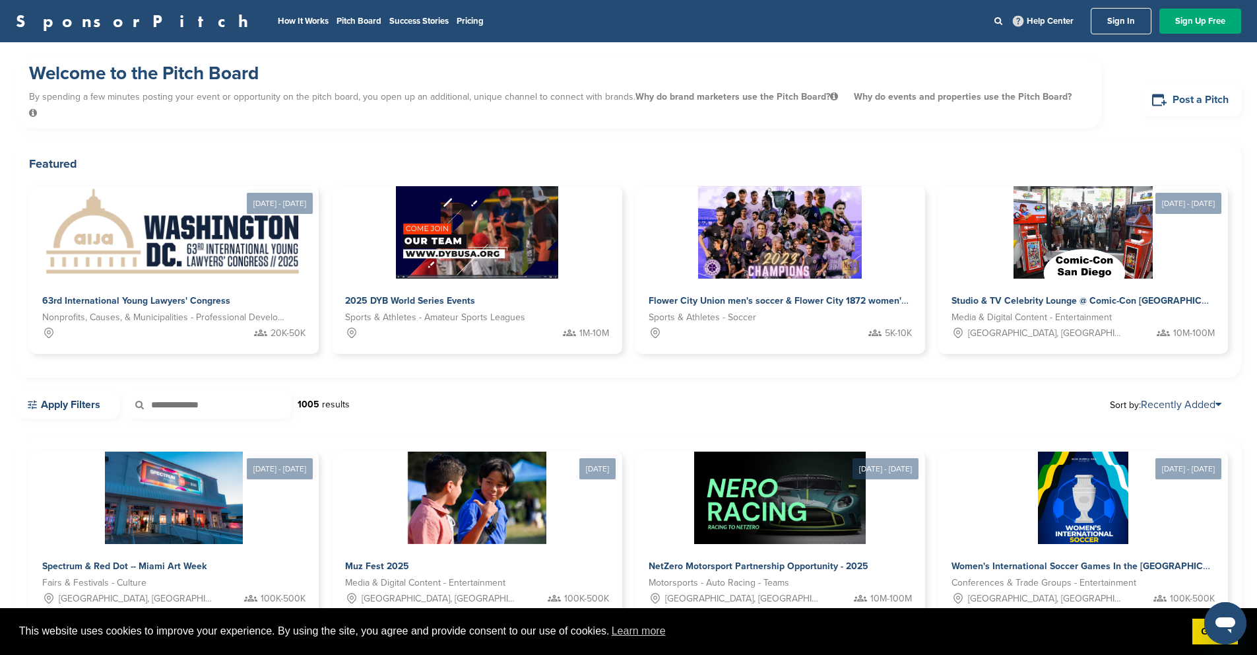
click at [1190, 91] on link "Post a Pitch" at bounding box center [1191, 100] width 100 height 32
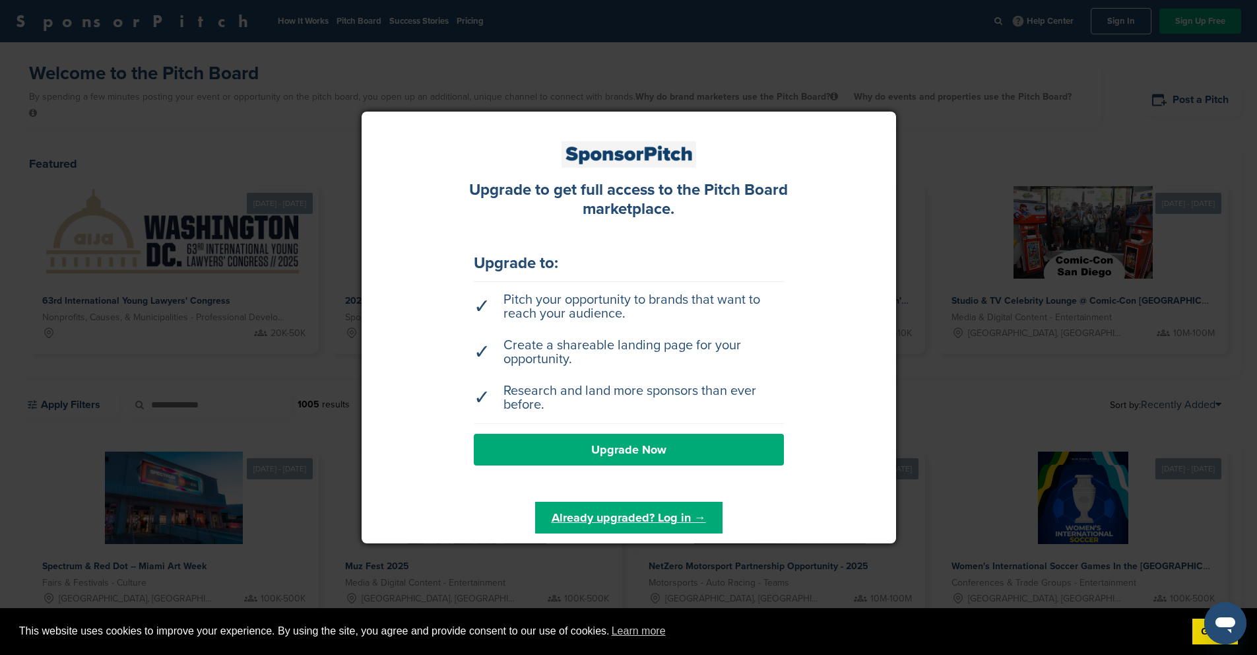
click at [1046, 201] on div at bounding box center [628, 327] width 1257 height 655
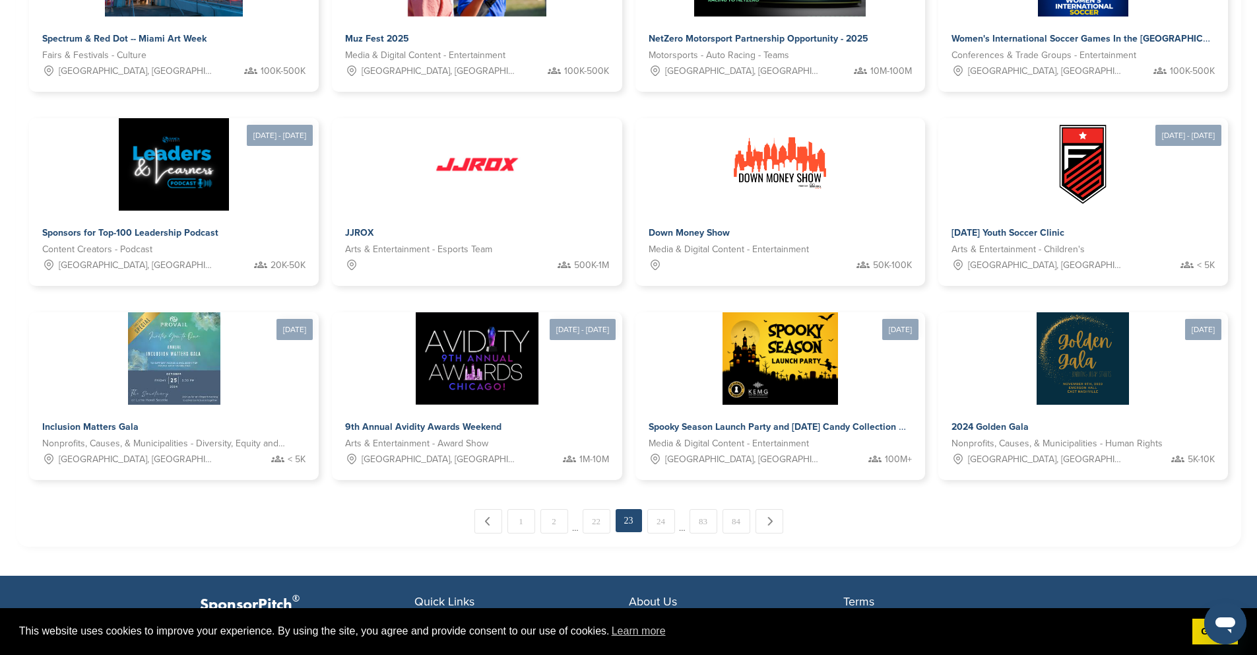
scroll to position [525, 0]
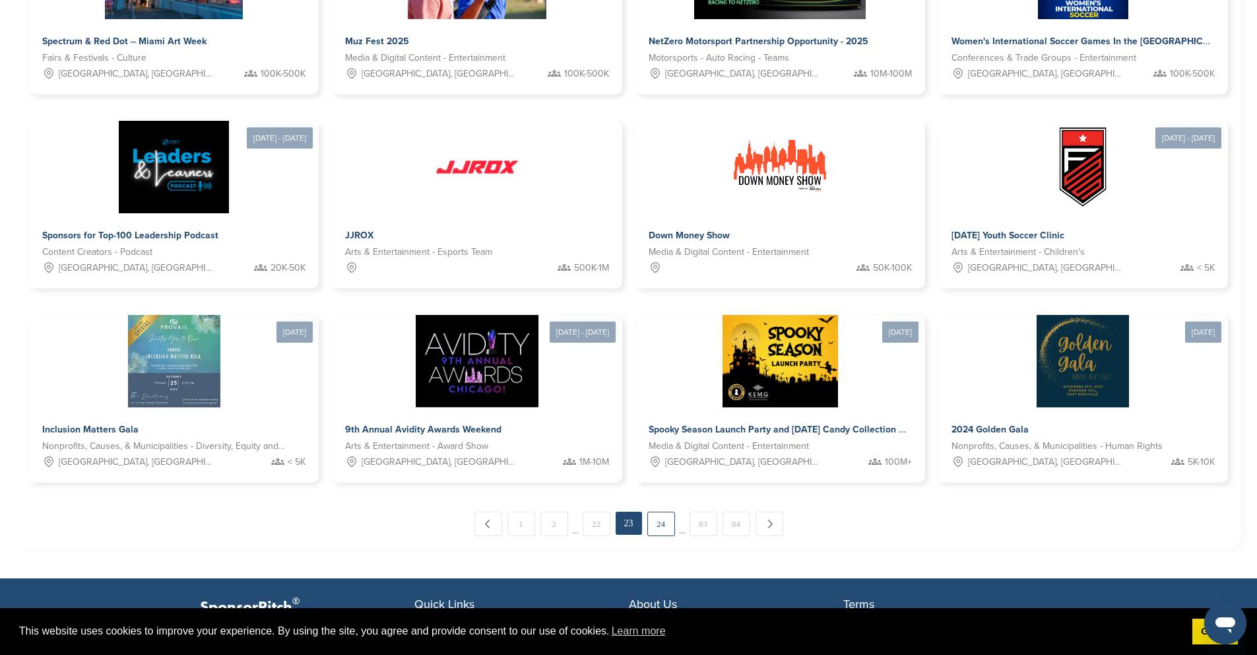
click at [666, 511] on link "24" at bounding box center [661, 523] width 28 height 24
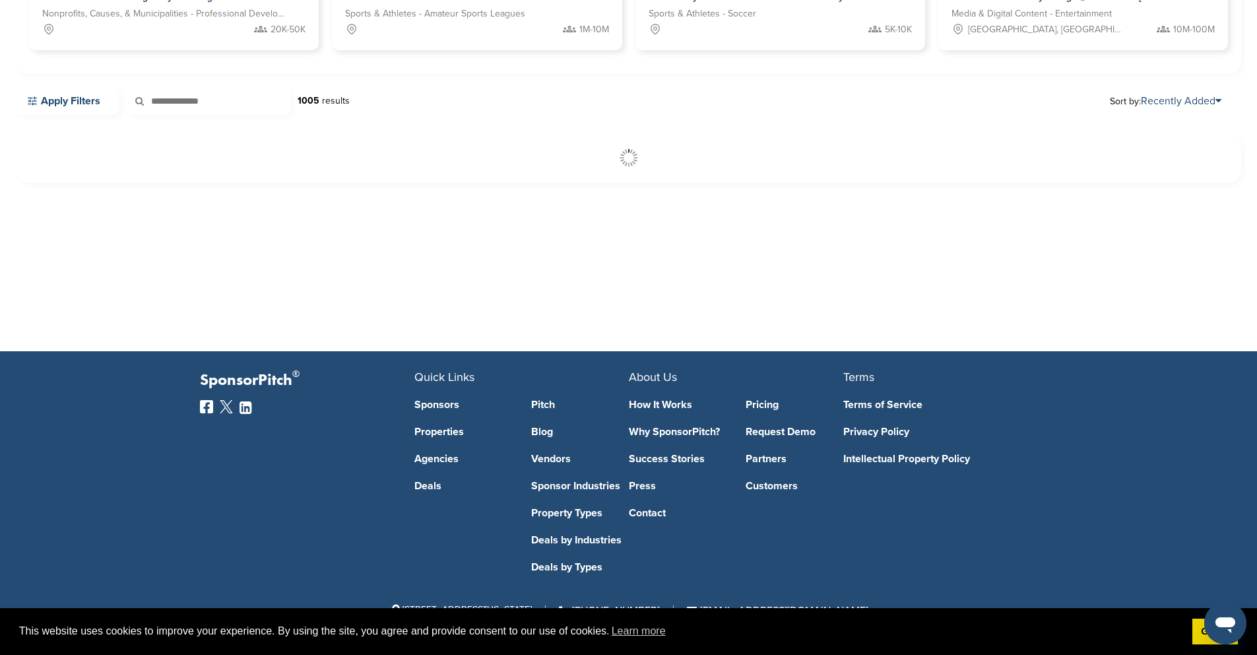
scroll to position [304, 0]
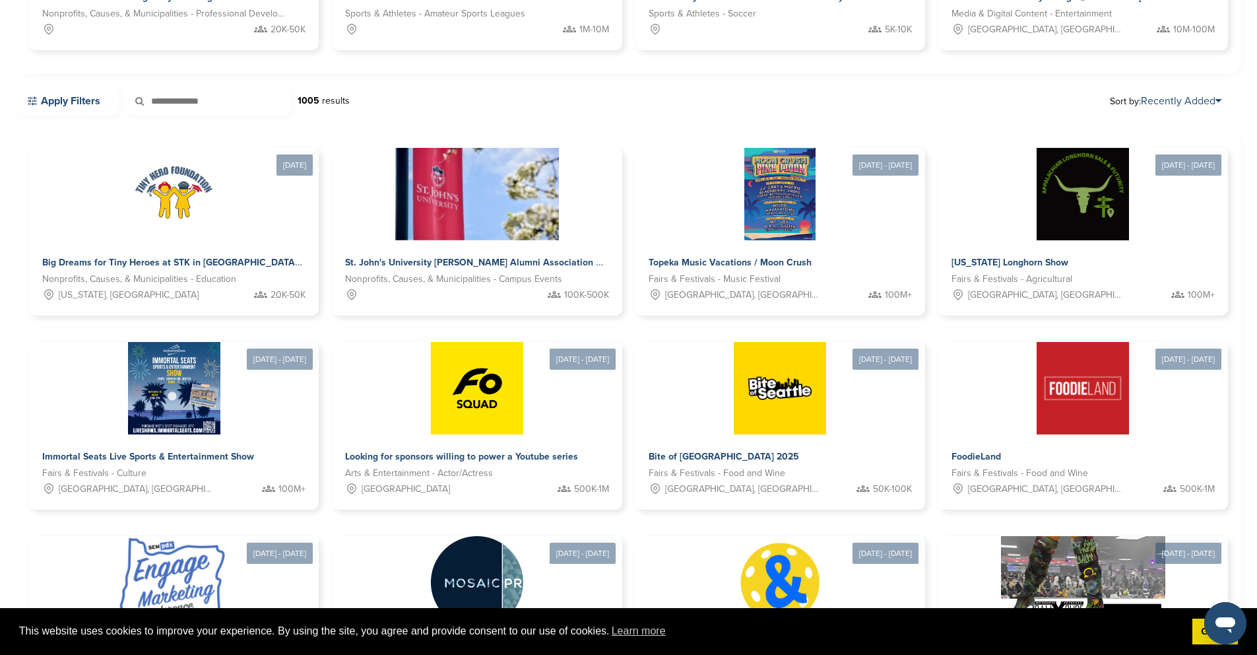
click at [212, 87] on input "text" at bounding box center [208, 101] width 165 height 28
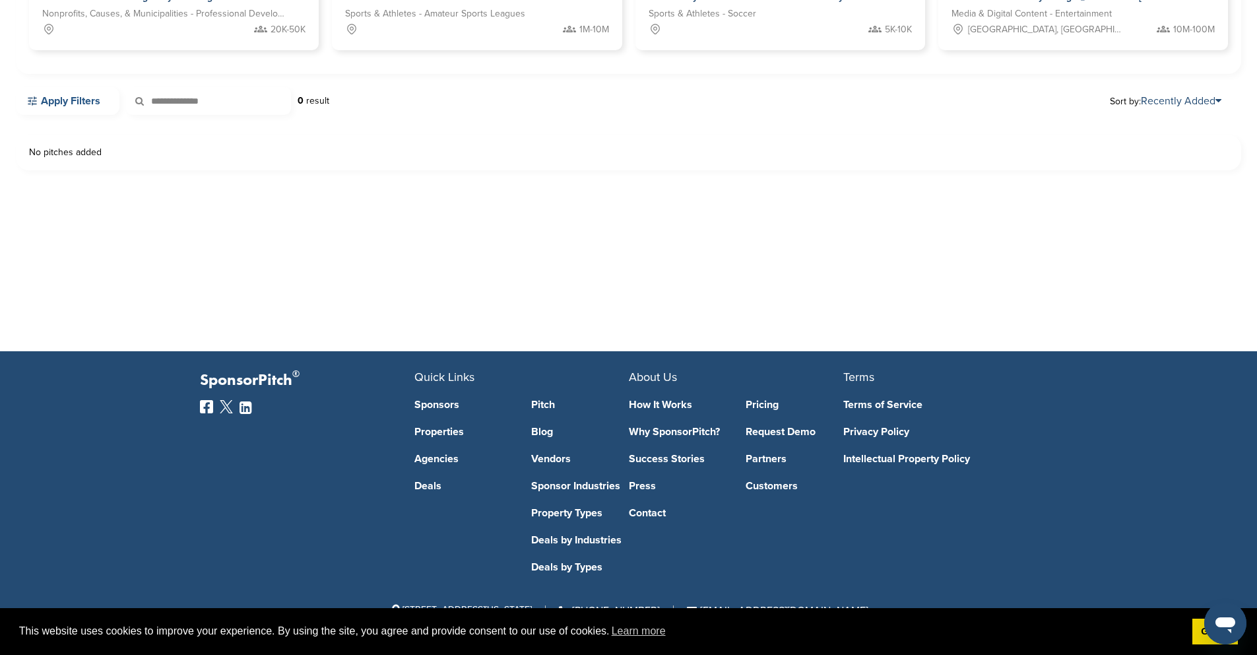
drag, startPoint x: 201, startPoint y: 81, endPoint x: 112, endPoint y: 77, distance: 89.2
click at [113, 87] on div "**********" at bounding box center [172, 101] width 313 height 28
type input "****"
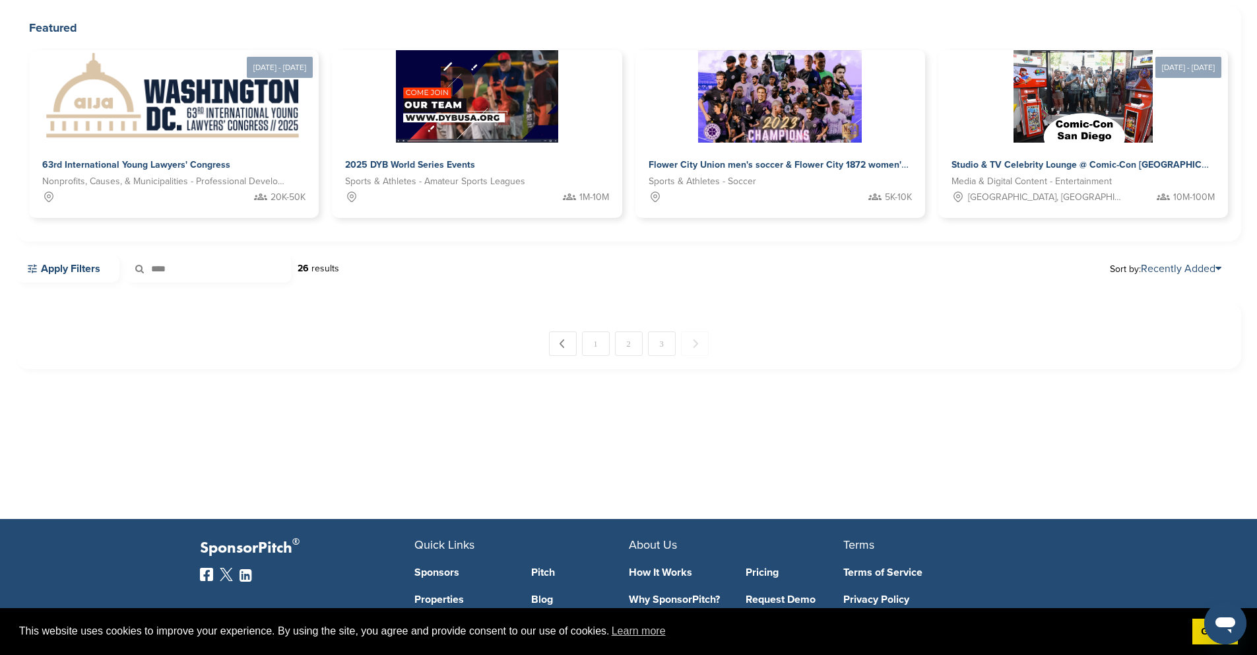
scroll to position [0, 0]
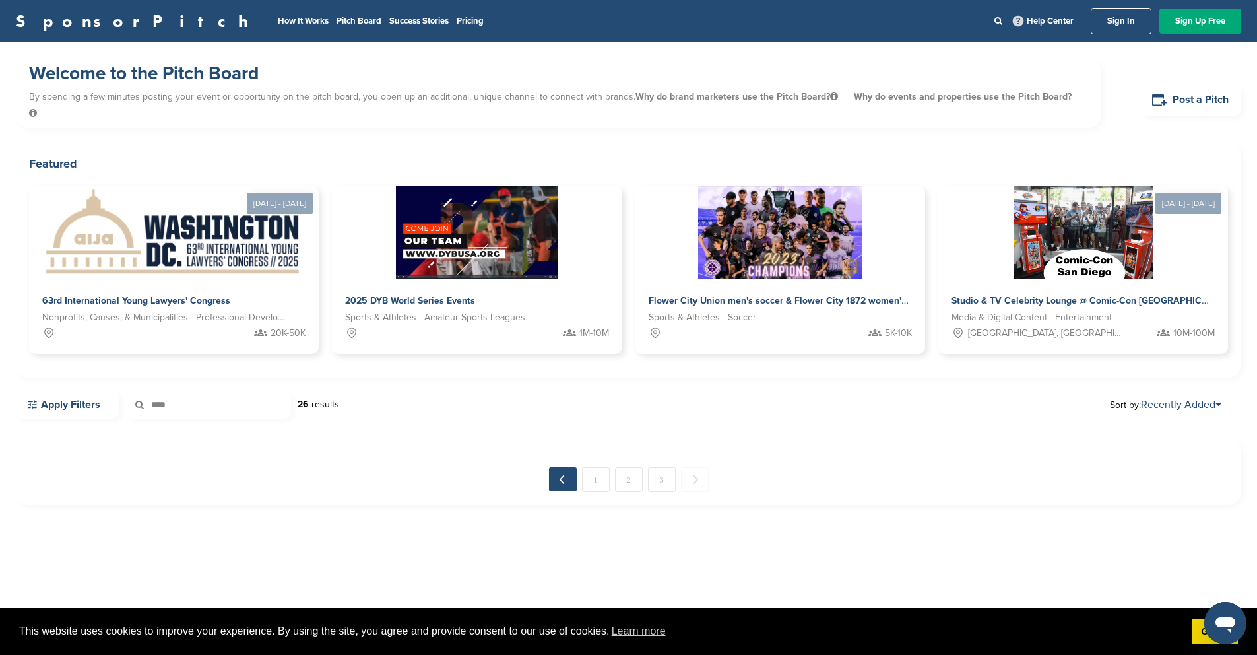
click at [561, 467] on link "← Previous" at bounding box center [563, 479] width 28 height 24
click at [690, 467] on span "Next →" at bounding box center [695, 479] width 28 height 24
click at [654, 467] on link "3" at bounding box center [662, 479] width 28 height 24
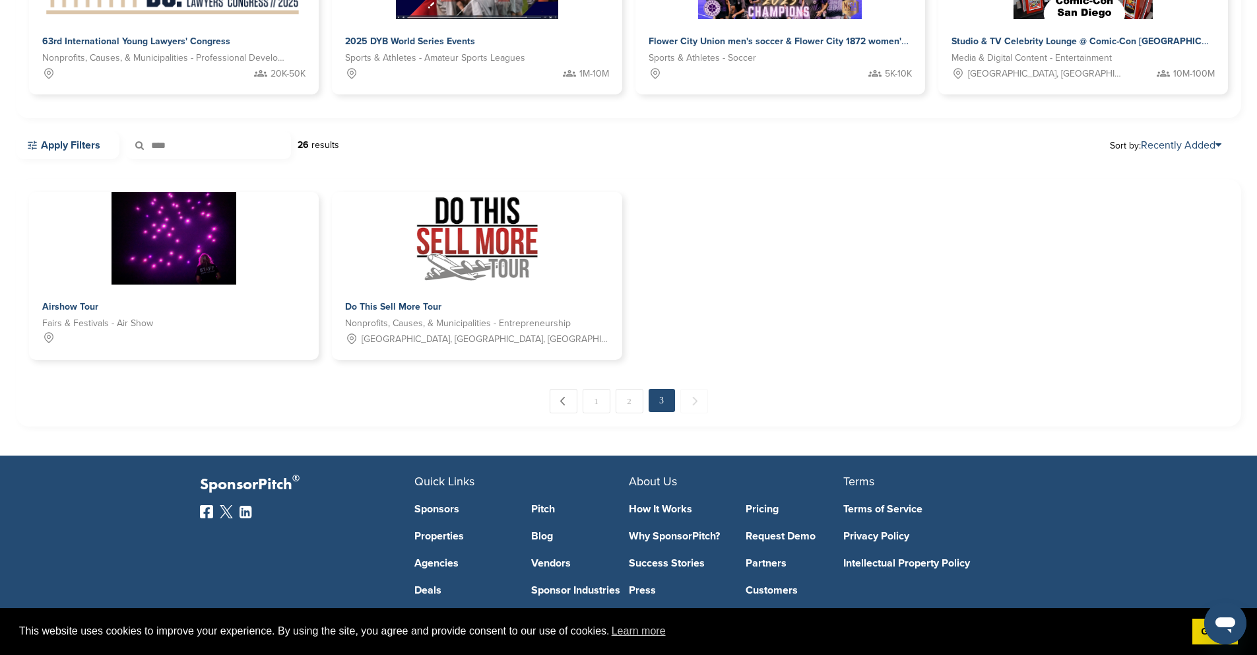
scroll to position [248, 0]
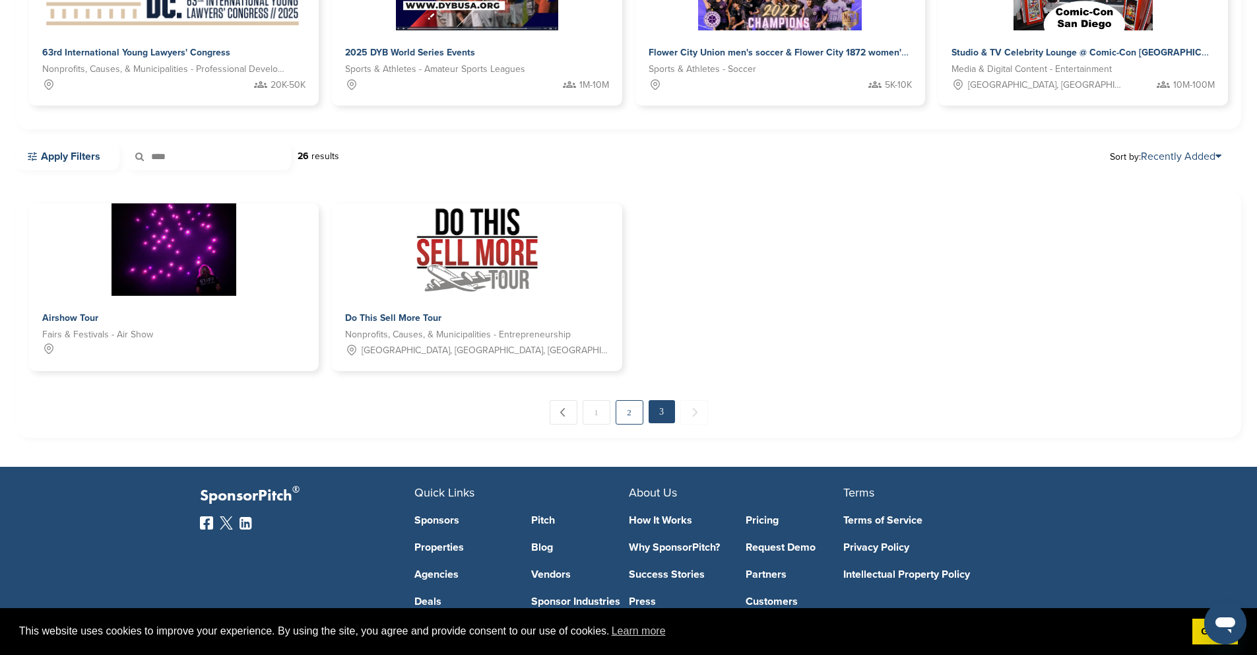
click at [634, 400] on link "2" at bounding box center [630, 412] width 28 height 24
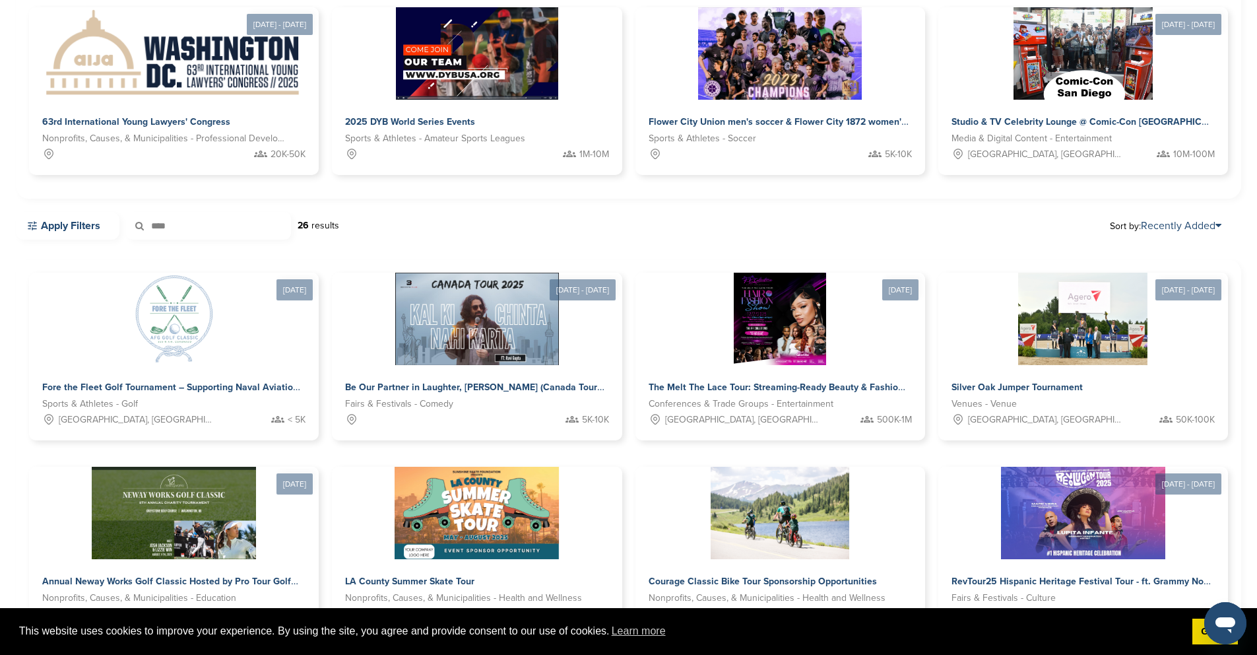
scroll to position [276, 0]
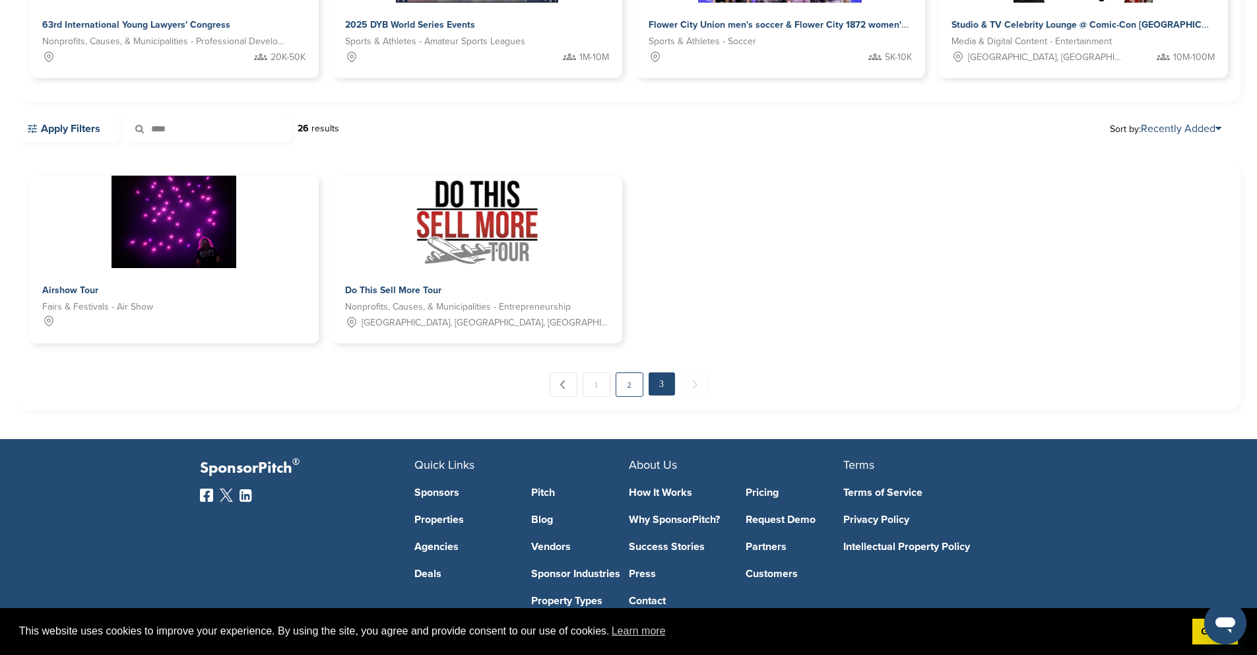
click at [639, 372] on link "2" at bounding box center [630, 384] width 28 height 24
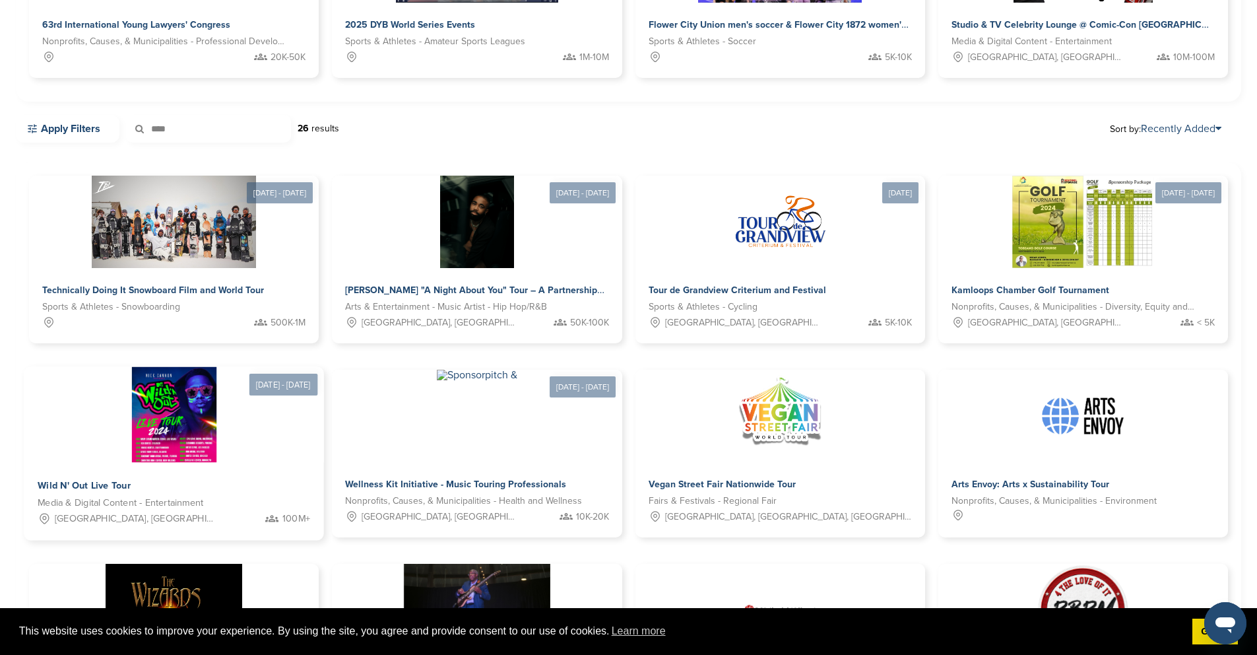
click at [216, 367] on img at bounding box center [174, 415] width 84 height 96
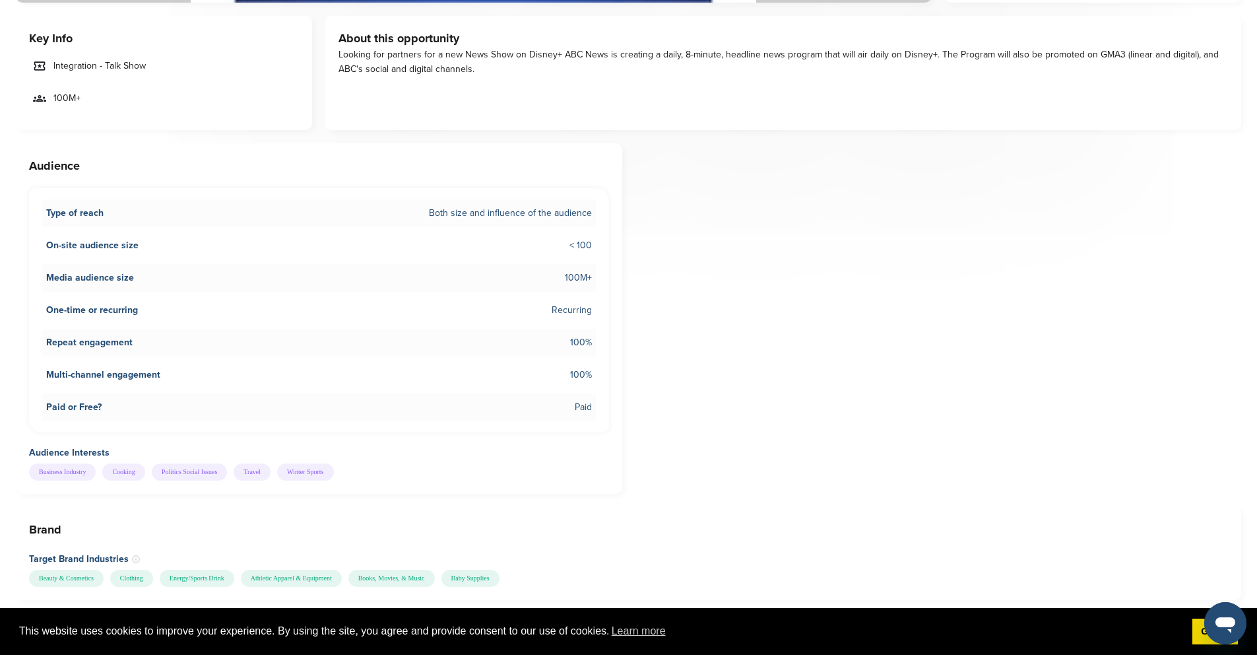
scroll to position [36, 0]
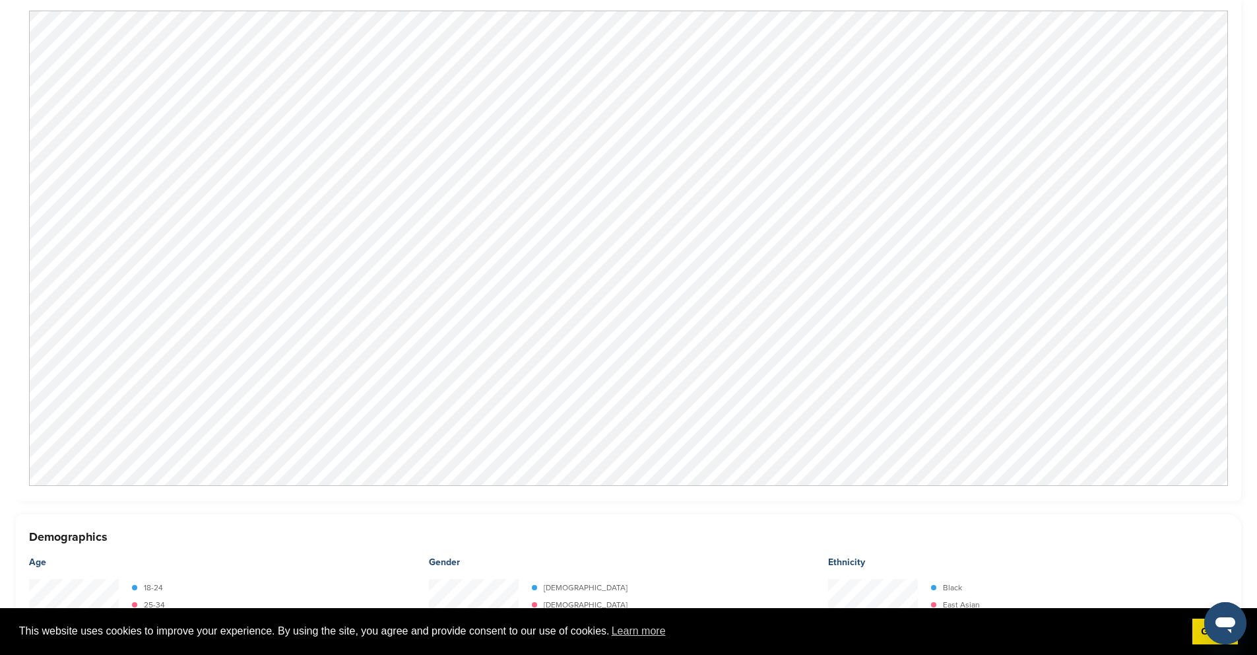
scroll to position [1772, 0]
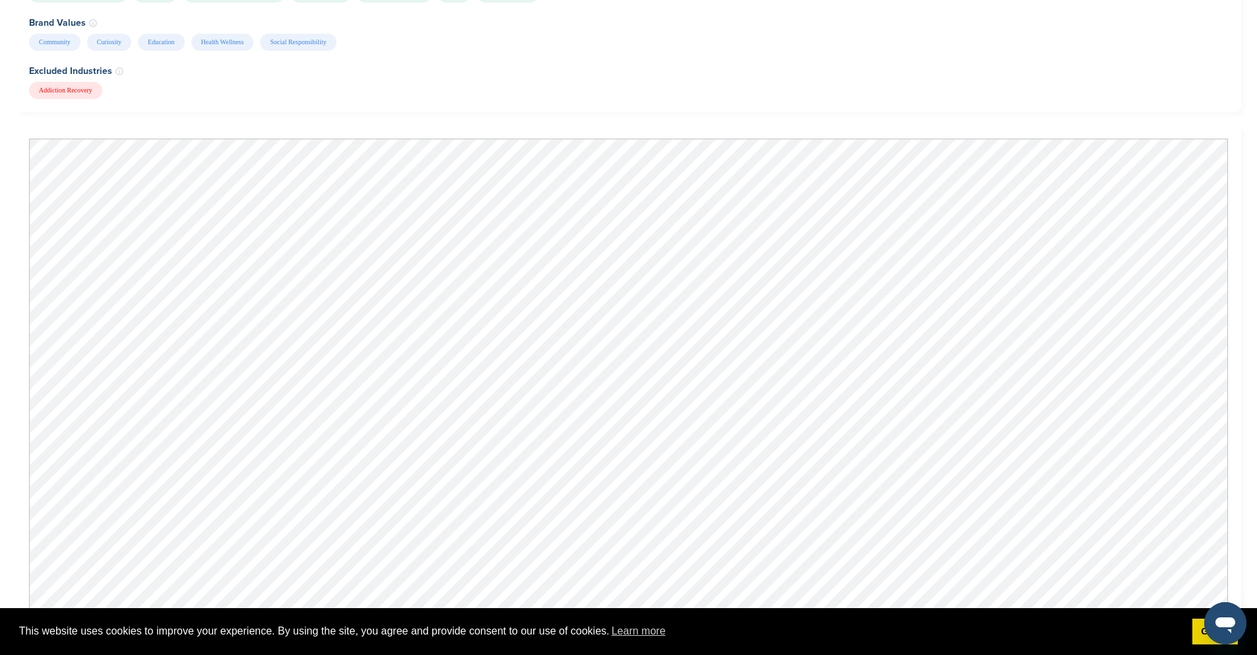
scroll to position [1325, 0]
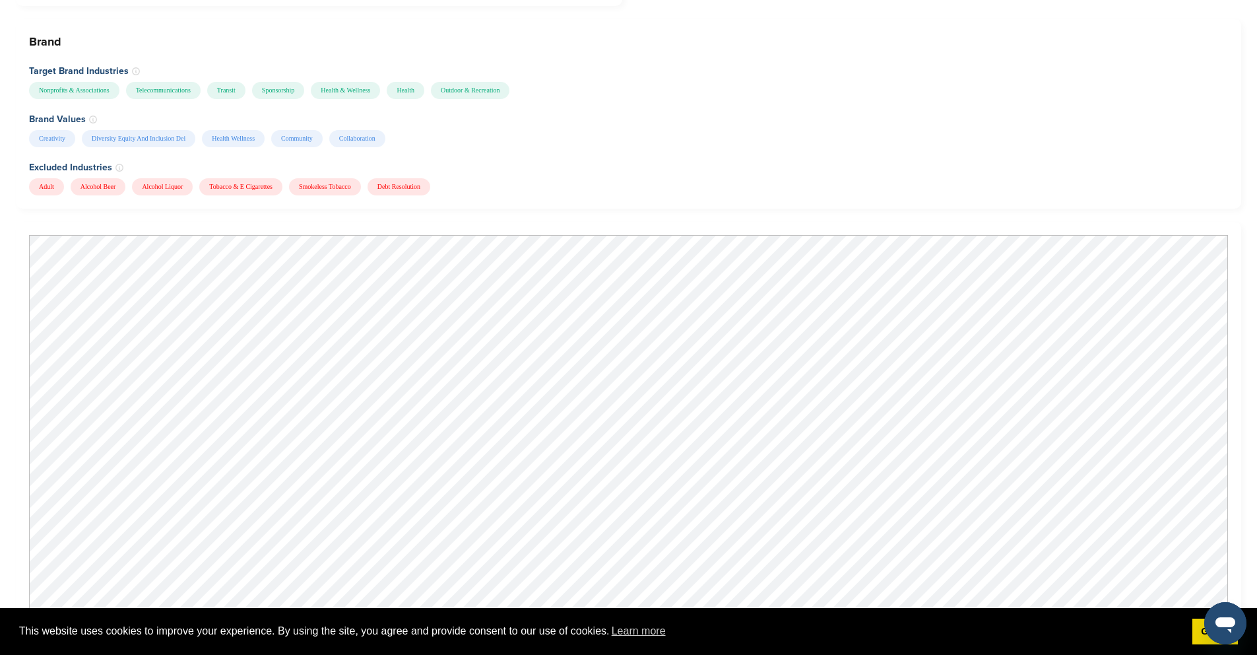
scroll to position [1235, 0]
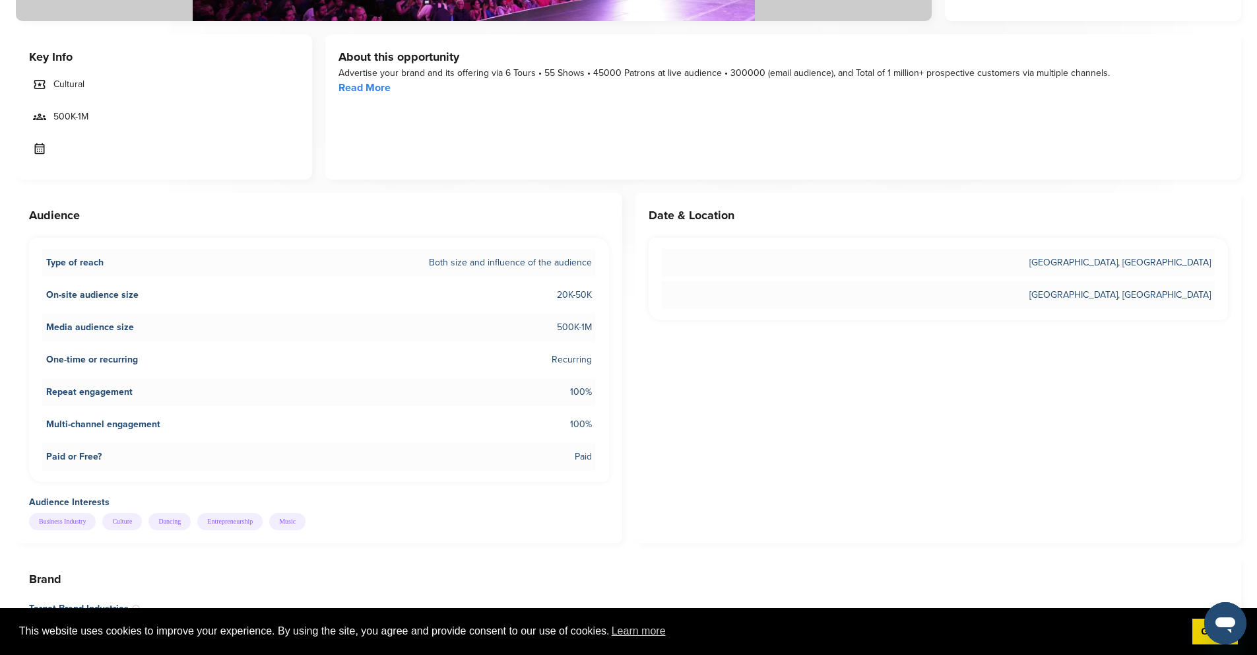
scroll to position [865, 0]
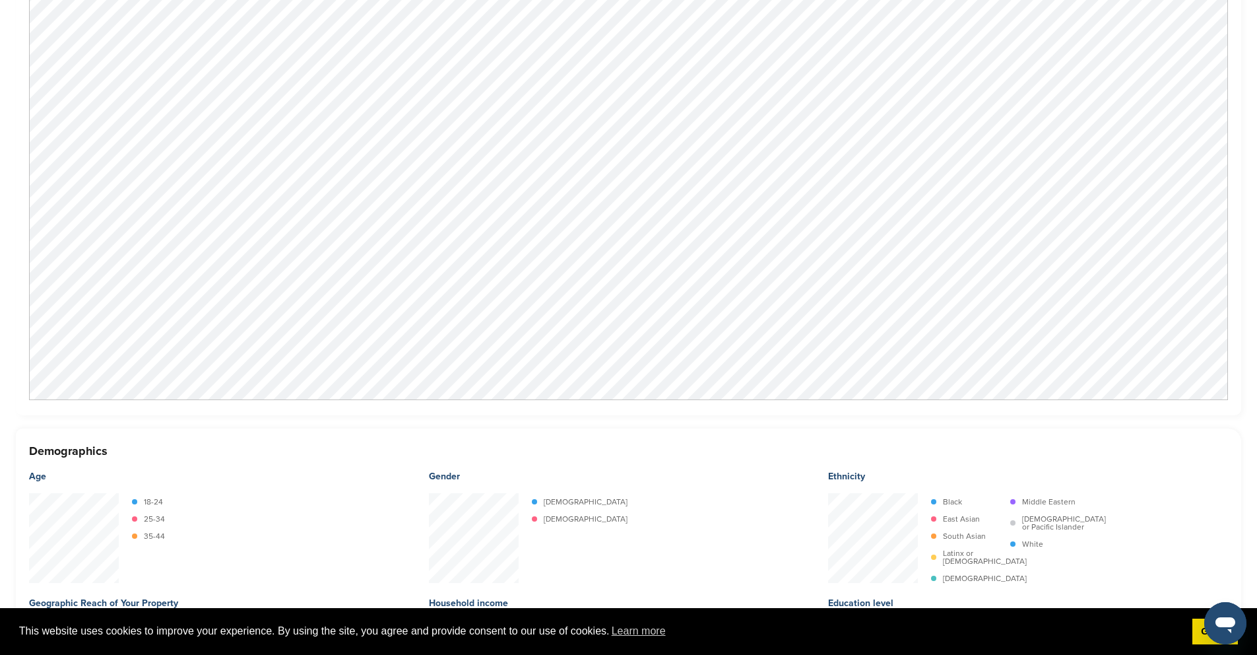
scroll to position [1461, 0]
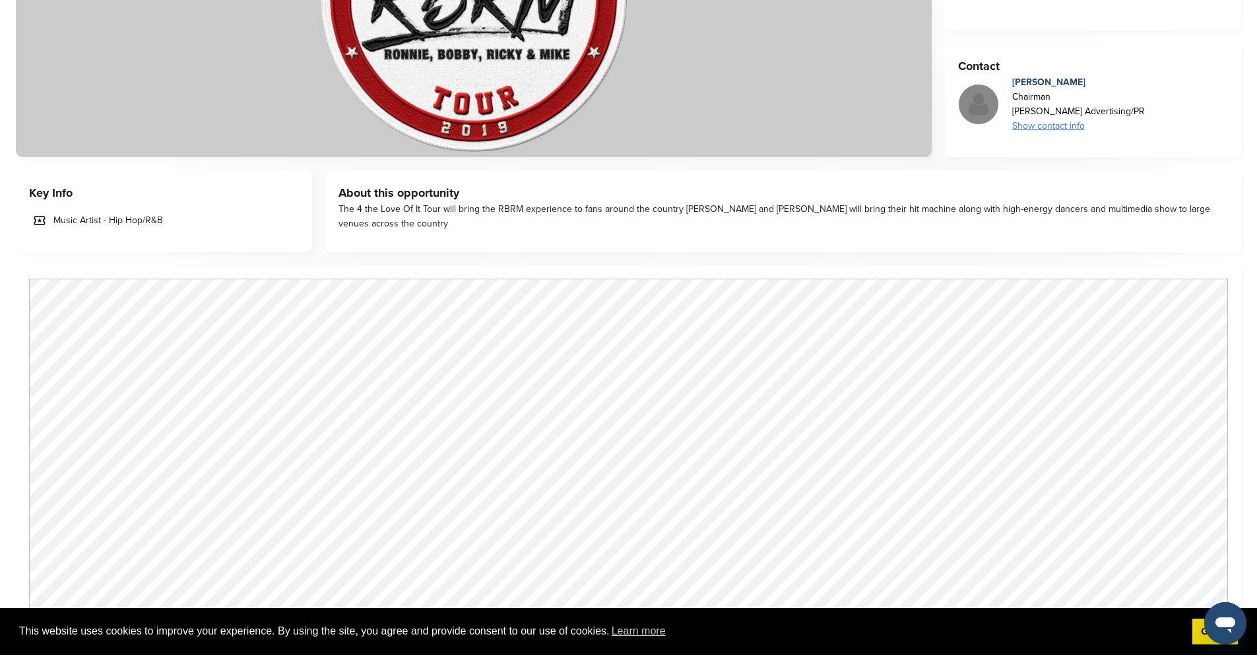
scroll to position [354, 0]
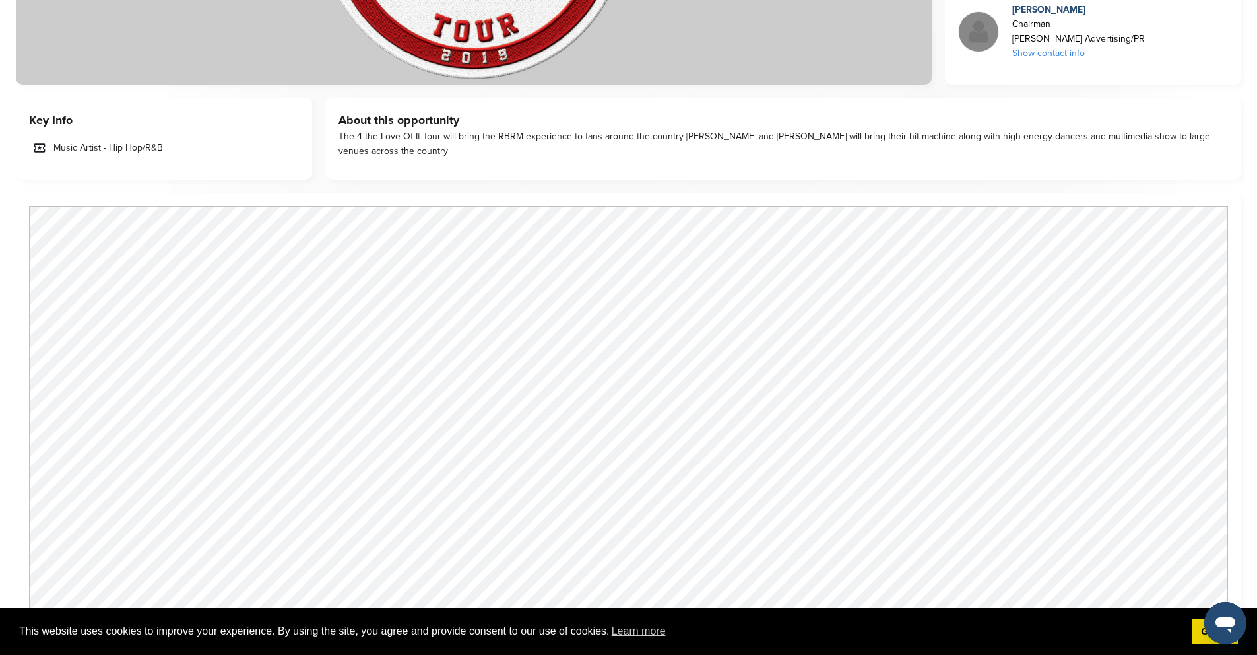
click at [1233, 84] on div "Contact [PERSON_NAME] Chairman [PERSON_NAME] Advertising/PR Show contact info L…" at bounding box center [1093, 28] width 296 height 114
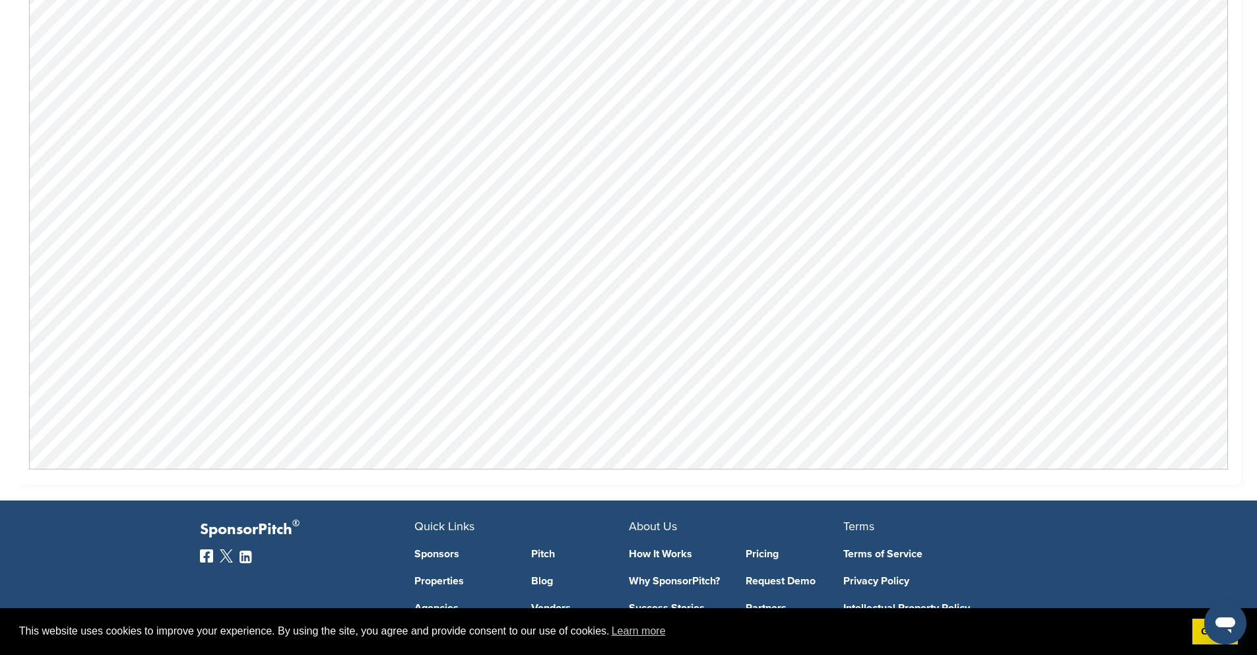
scroll to position [570, 0]
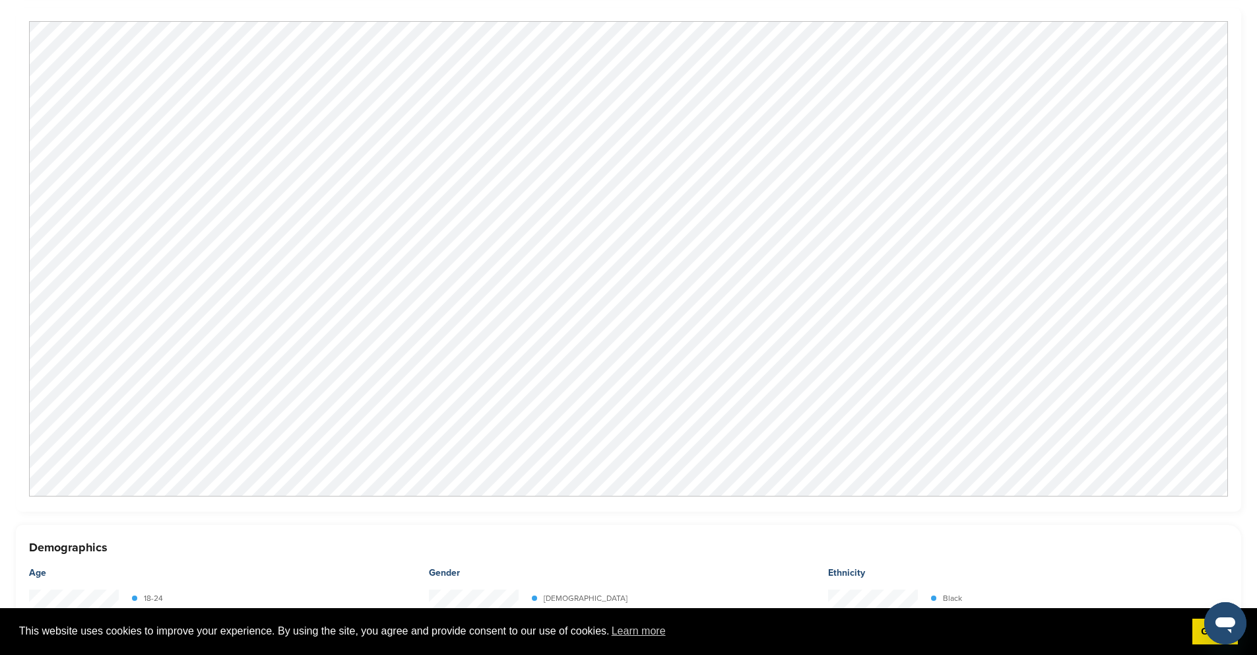
scroll to position [1642, 0]
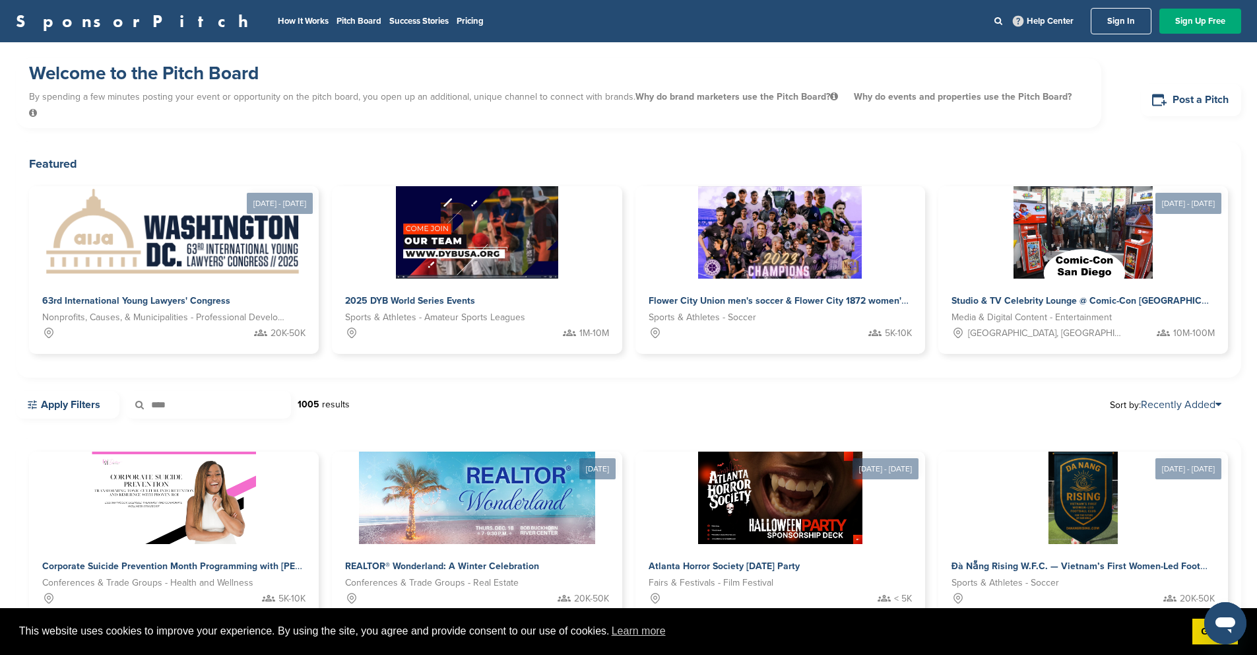
click at [207, 392] on input "****" at bounding box center [208, 405] width 165 height 28
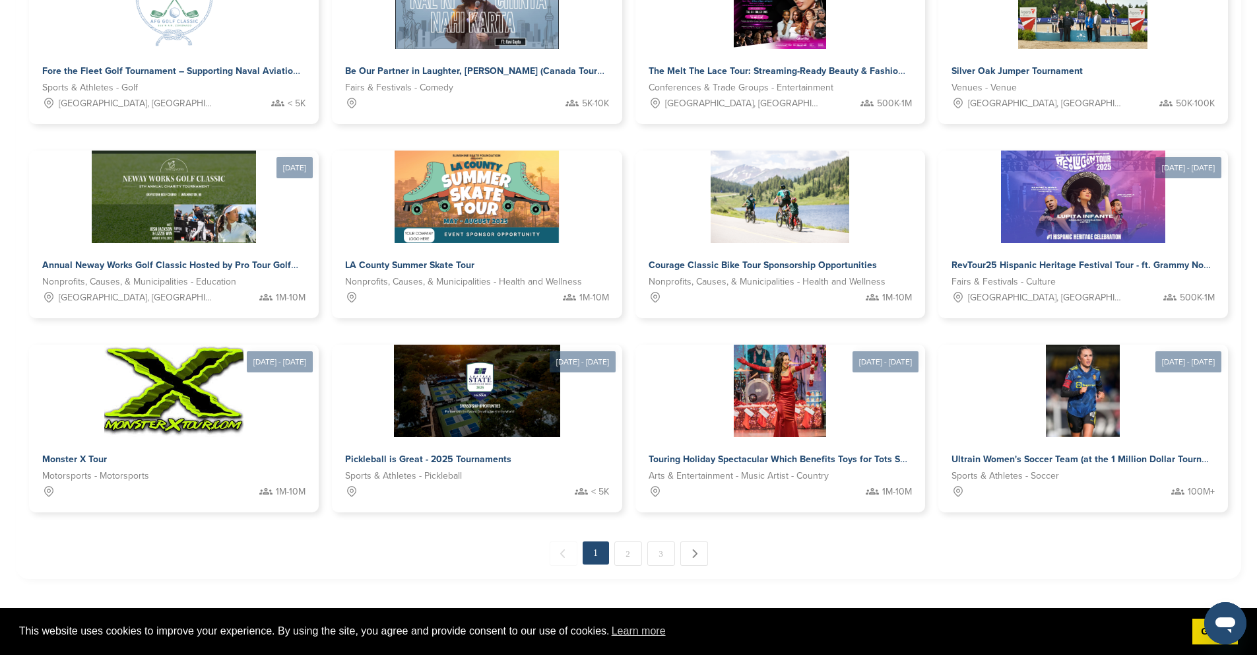
scroll to position [541, 0]
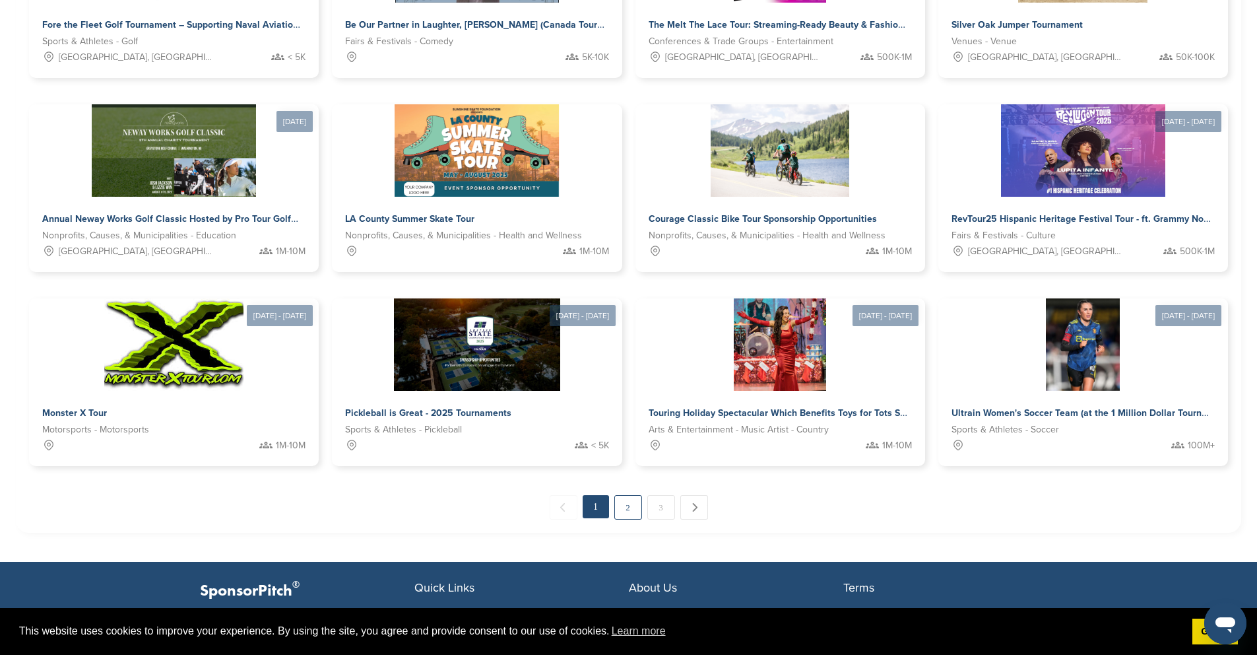
click at [622, 495] on link "2" at bounding box center [628, 507] width 28 height 24
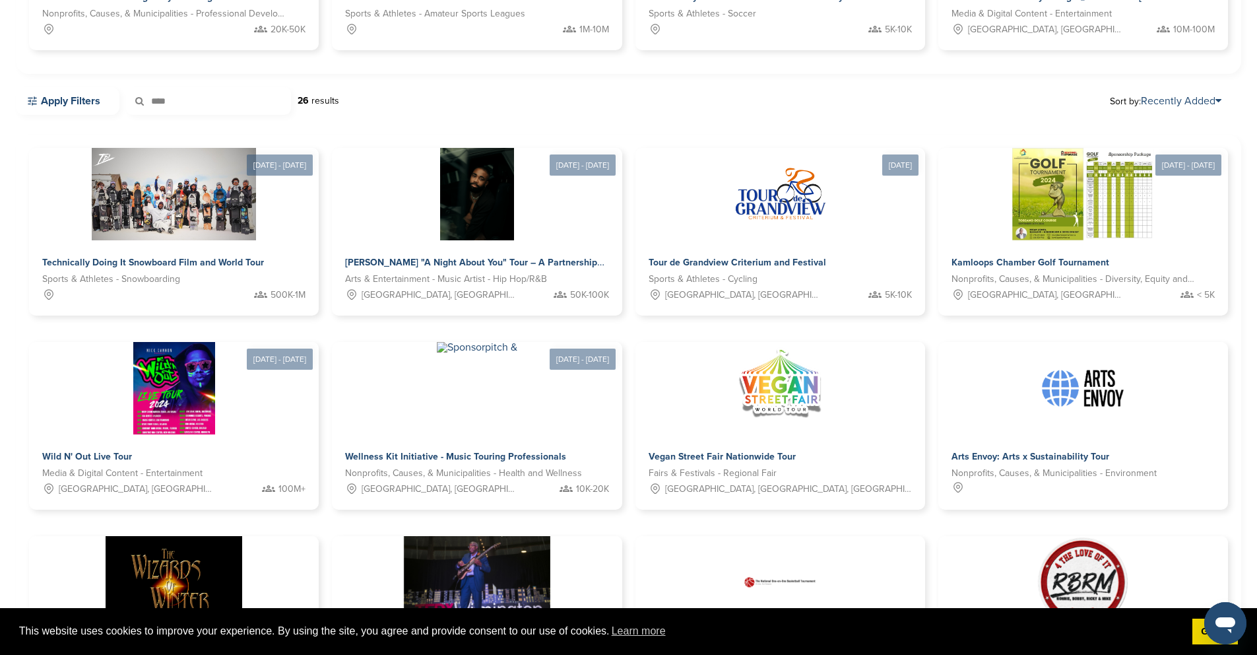
click at [1025, 87] on div "Apply Filters **** 26 results Sort by: Recently Added" at bounding box center [628, 101] width 1225 height 28
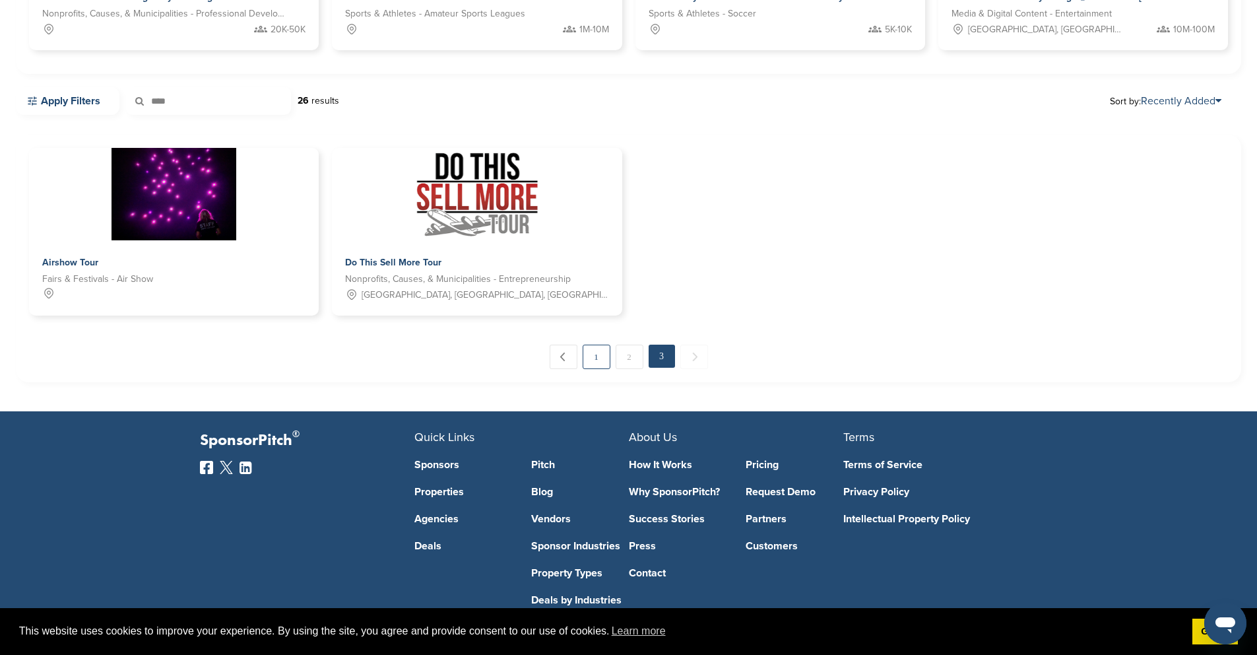
click at [592, 344] on link "1" at bounding box center [597, 356] width 28 height 24
